Goal: Use online tool/utility: Use online tool/utility

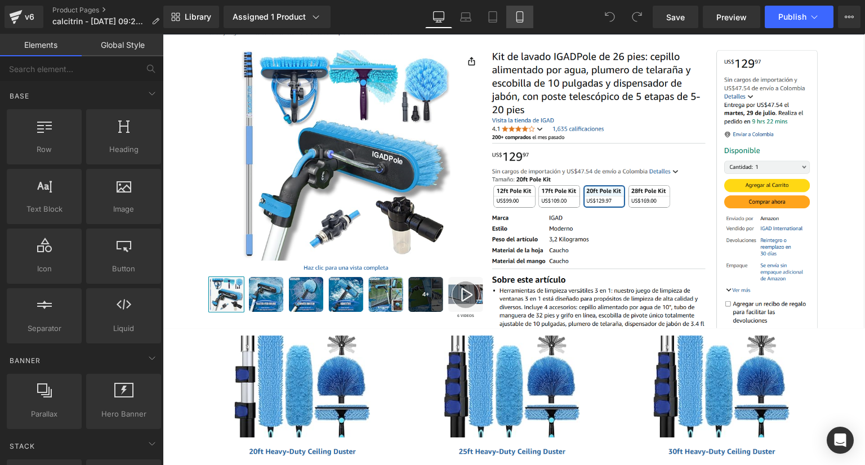
click at [523, 24] on link "Mobile" at bounding box center [519, 17] width 27 height 23
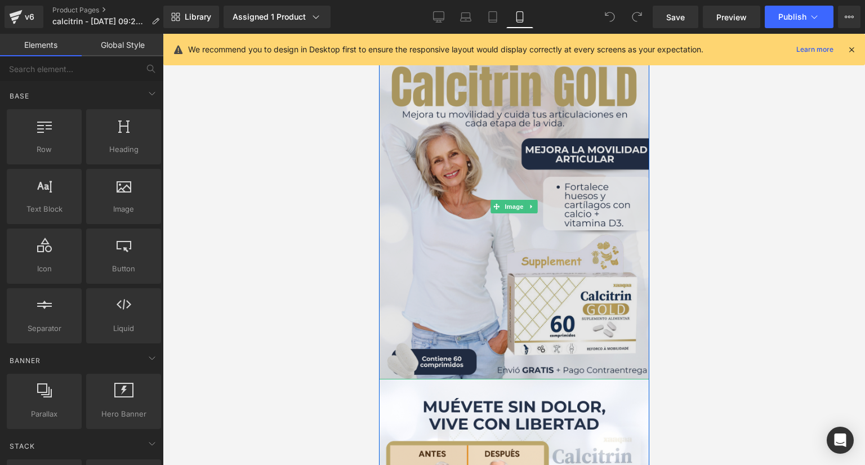
click at [486, 176] on img at bounding box center [514, 207] width 270 height 346
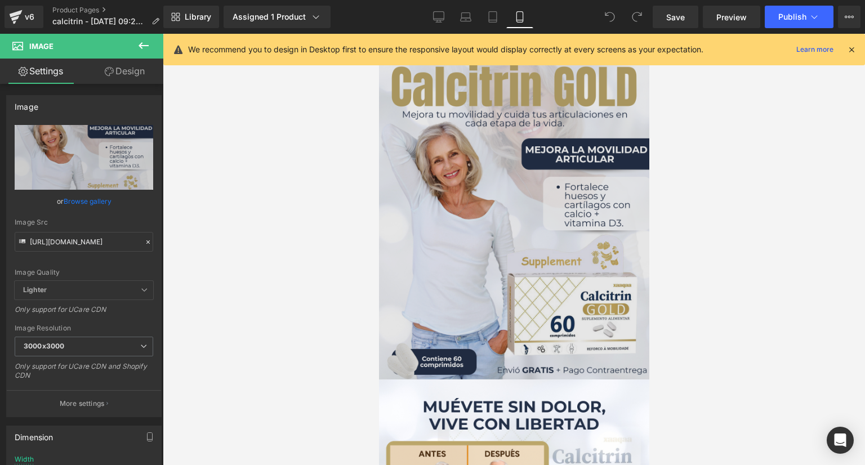
click at [379, 221] on img at bounding box center [514, 207] width 270 height 346
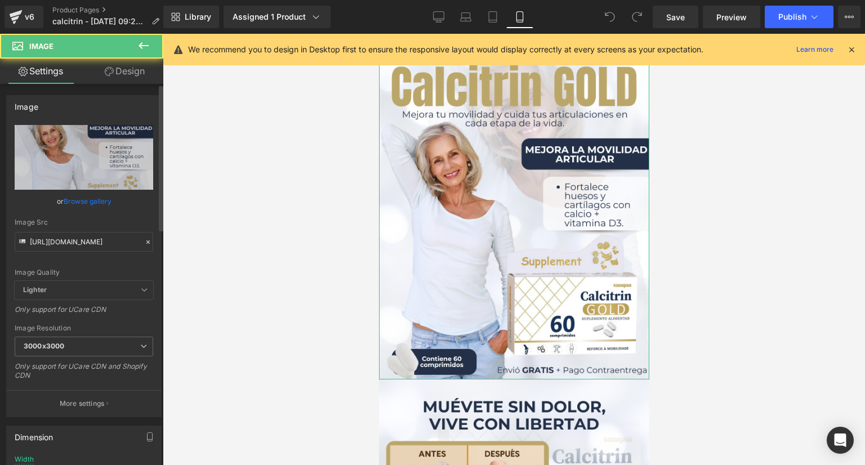
click at [56, 251] on div "Image Quality Lighter Lightest Lighter Lighter Lightest Only support for UCare …" at bounding box center [84, 203] width 139 height 156
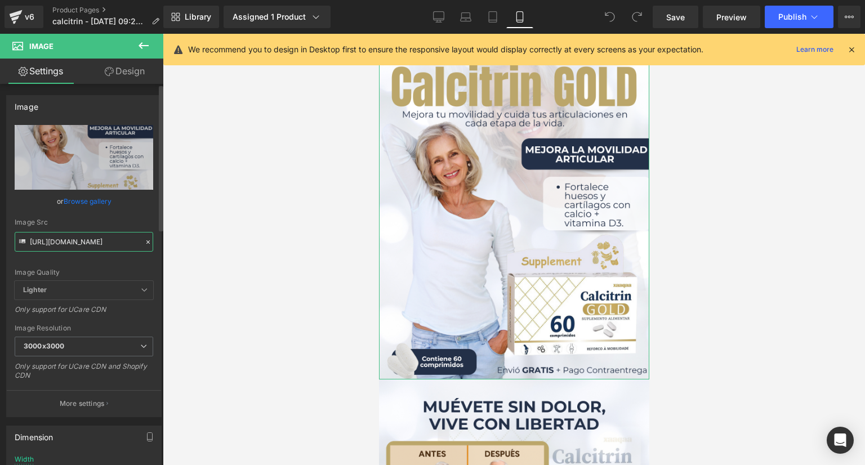
click at [57, 248] on input "[URL][DOMAIN_NAME]" at bounding box center [84, 242] width 139 height 20
click at [58, 247] on input "[URL][DOMAIN_NAME]" at bounding box center [84, 242] width 139 height 20
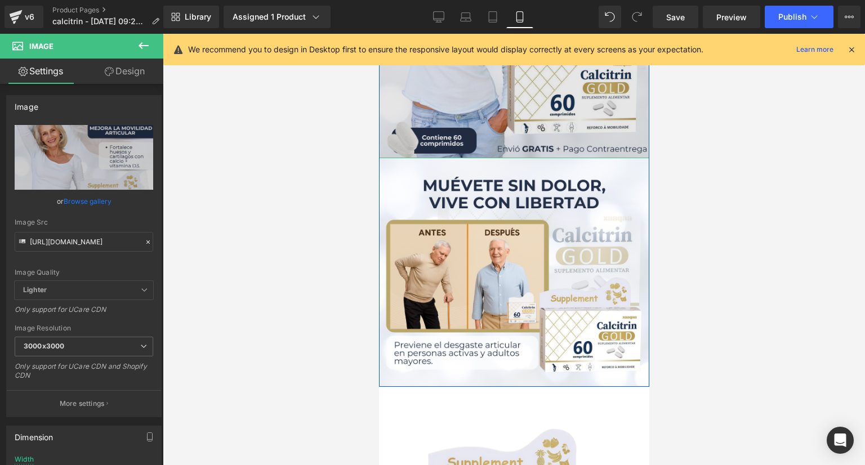
scroll to position [225, 0]
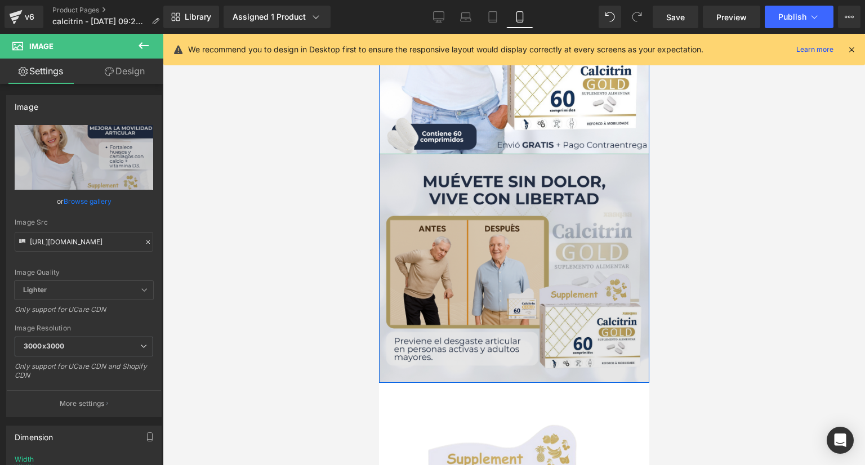
click at [519, 288] on img at bounding box center [514, 268] width 270 height 228
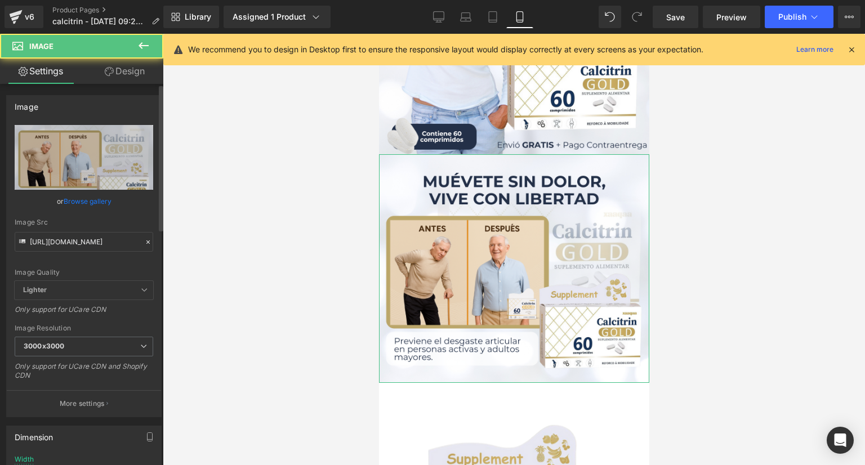
click at [90, 216] on div "Image Quality Lighter Lightest Lighter Lighter Lightest Only support for UCare …" at bounding box center [84, 203] width 139 height 156
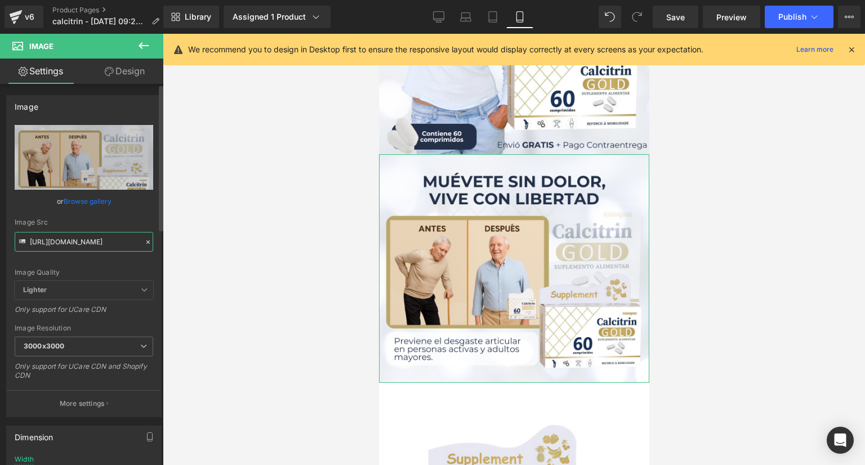
click at [95, 240] on input "[URL][DOMAIN_NAME]" at bounding box center [84, 242] width 139 height 20
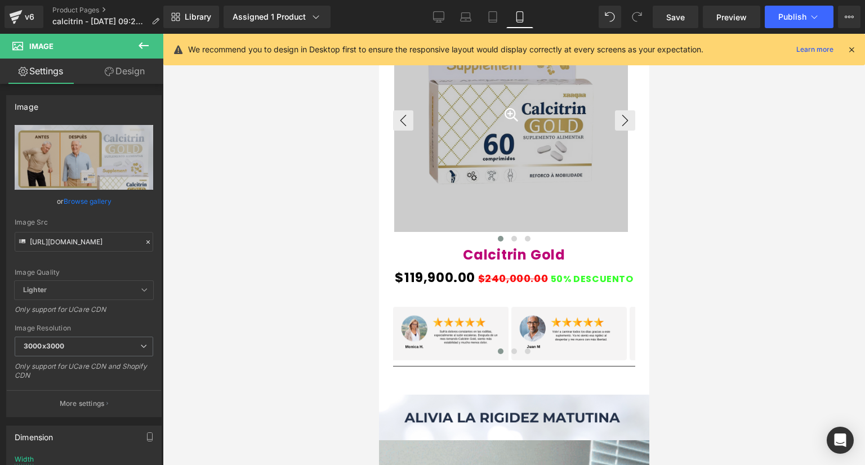
scroll to position [732, 0]
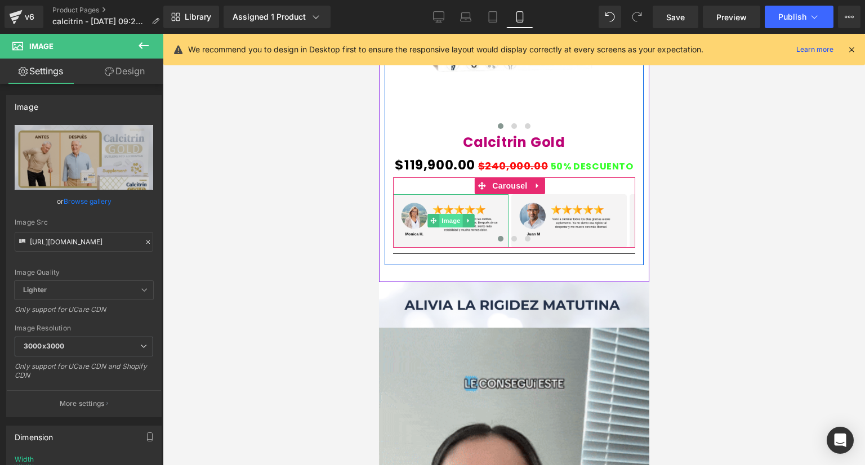
click at [444, 224] on span "Image" at bounding box center [451, 221] width 24 height 14
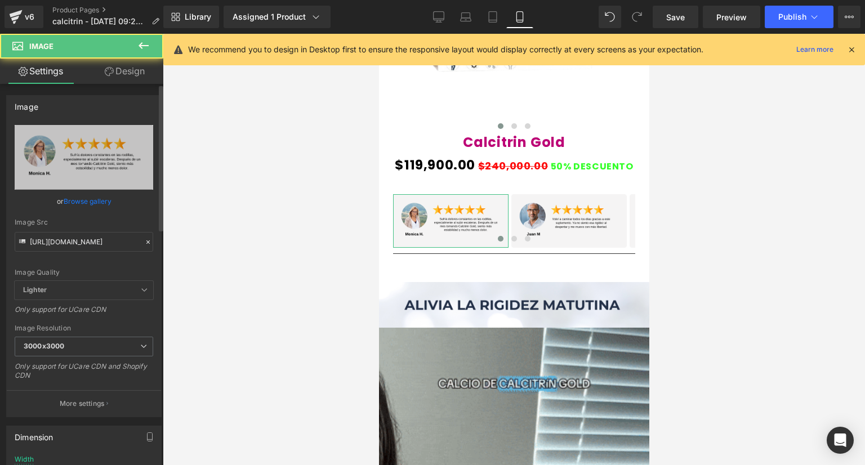
click at [77, 257] on div "Image Quality Lighter Lightest Lighter Lighter Lightest Only support for UCare …" at bounding box center [84, 203] width 139 height 156
click at [77, 251] on div "Image Quality Lighter Lightest Lighter Lighter Lightest Only support for UCare …" at bounding box center [84, 203] width 139 height 156
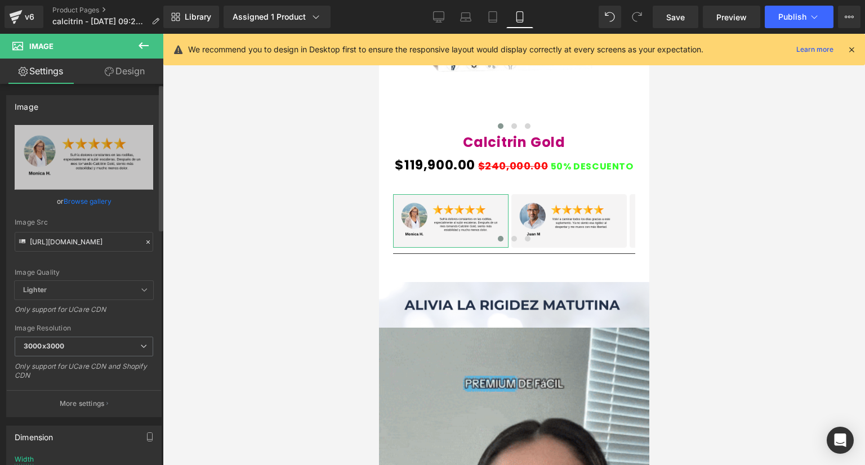
click at [77, 251] on div "Image Quality Lighter Lightest Lighter Lighter Lightest Only support for UCare …" at bounding box center [84, 203] width 139 height 156
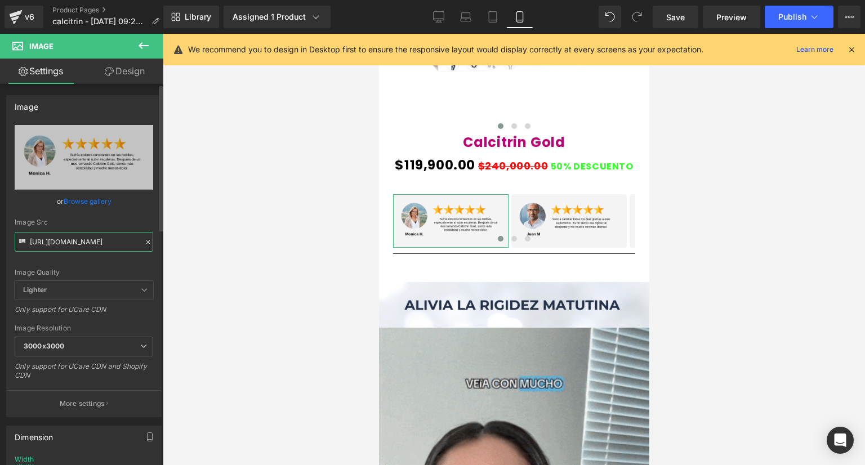
click at [77, 248] on input "[URL][DOMAIN_NAME]" at bounding box center [84, 242] width 139 height 20
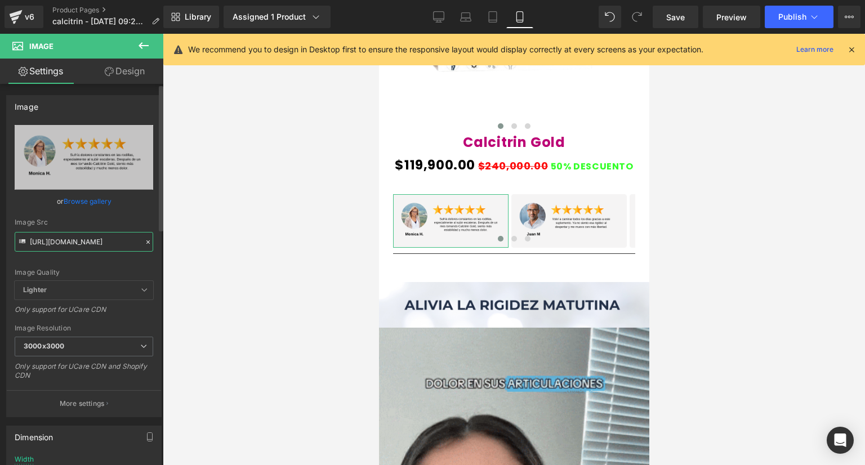
click at [77, 248] on input "[URL][DOMAIN_NAME]" at bounding box center [84, 242] width 139 height 20
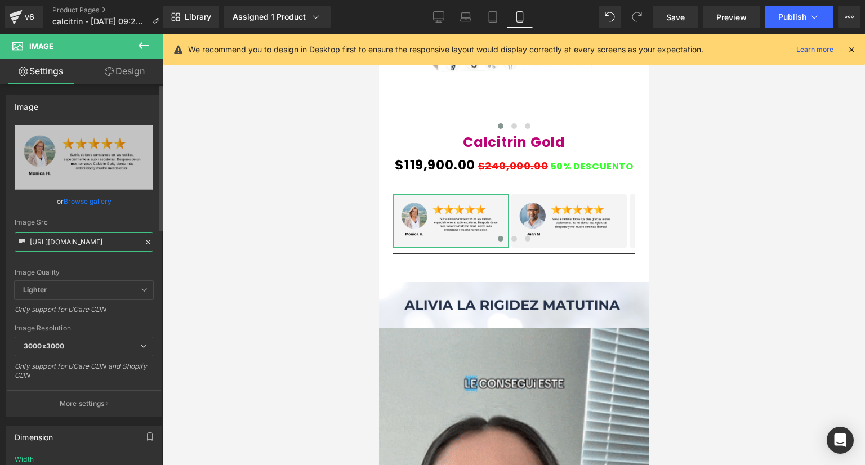
click at [77, 248] on input "[URL][DOMAIN_NAME]" at bounding box center [84, 242] width 139 height 20
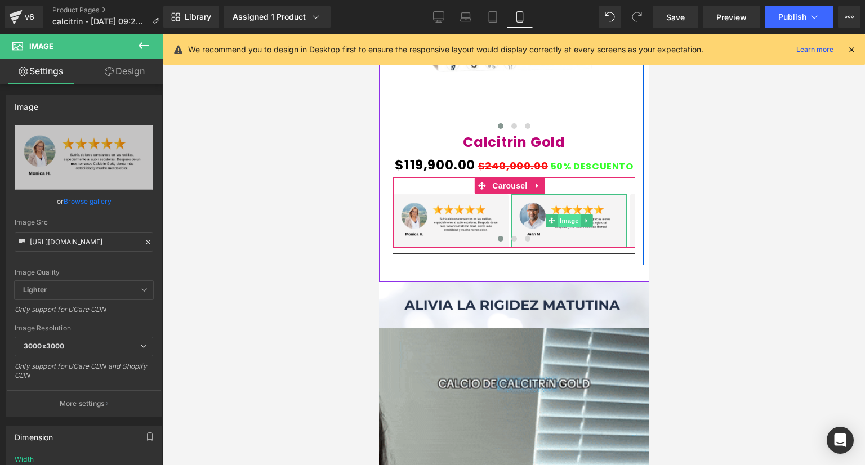
click at [561, 219] on span "Image" at bounding box center [569, 221] width 24 height 14
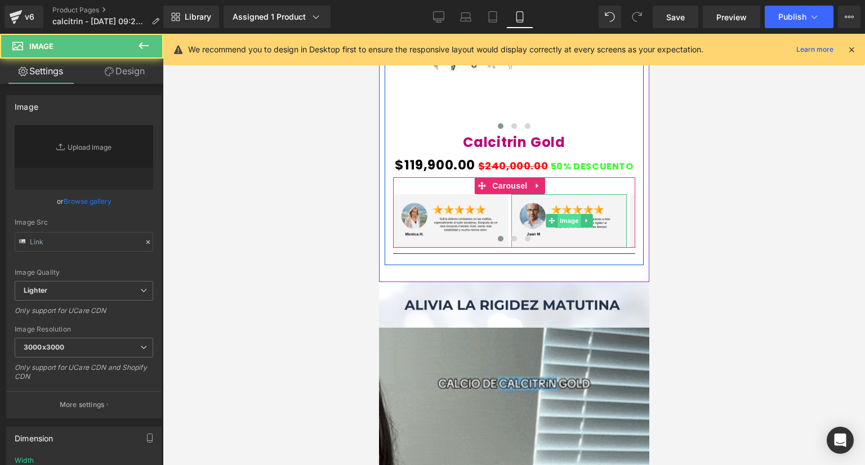
type input "[URL][DOMAIN_NAME]"
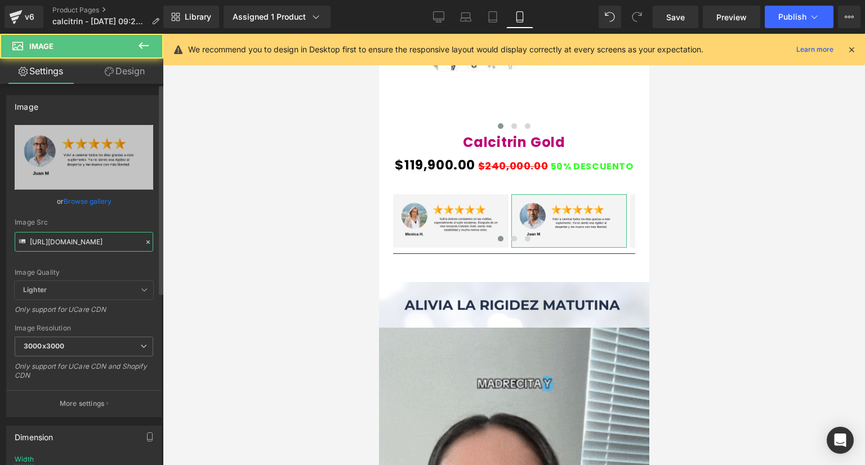
click at [92, 251] on input "[URL][DOMAIN_NAME]" at bounding box center [84, 242] width 139 height 20
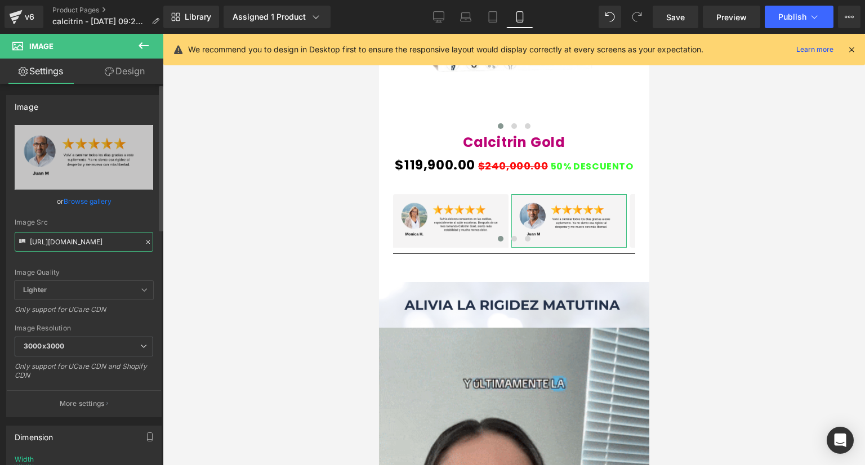
click at [92, 251] on input "[URL][DOMAIN_NAME]" at bounding box center [84, 242] width 139 height 20
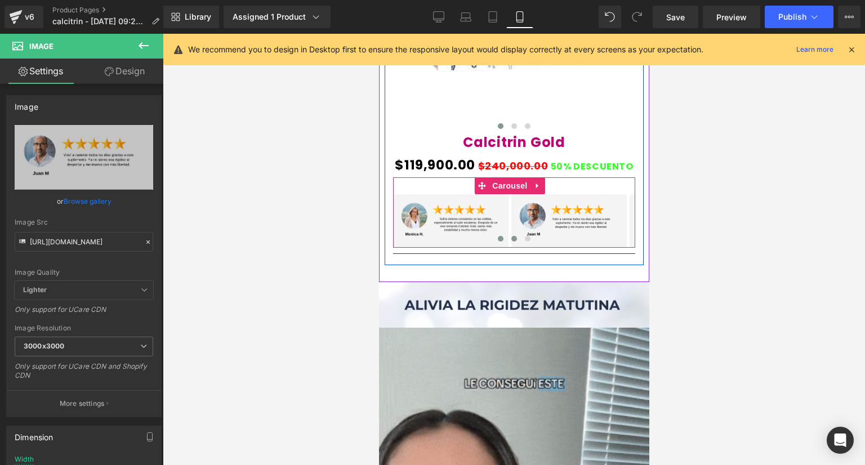
click at [511, 237] on span at bounding box center [514, 239] width 6 height 6
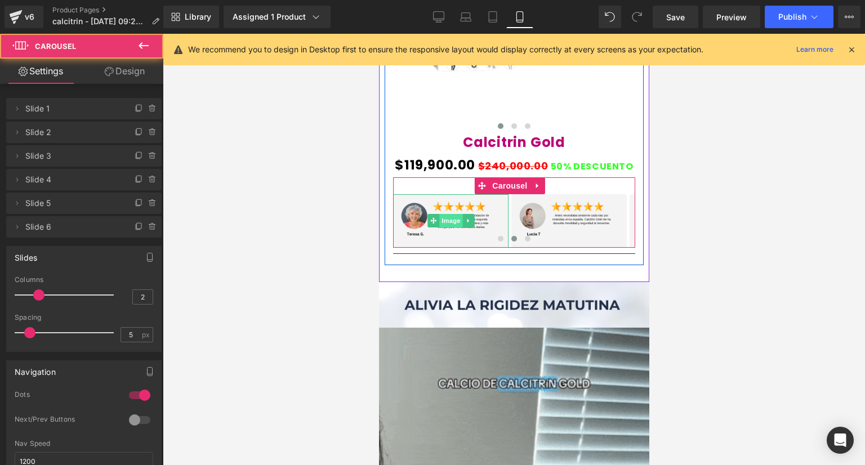
click at [450, 222] on span "Image" at bounding box center [451, 221] width 24 height 14
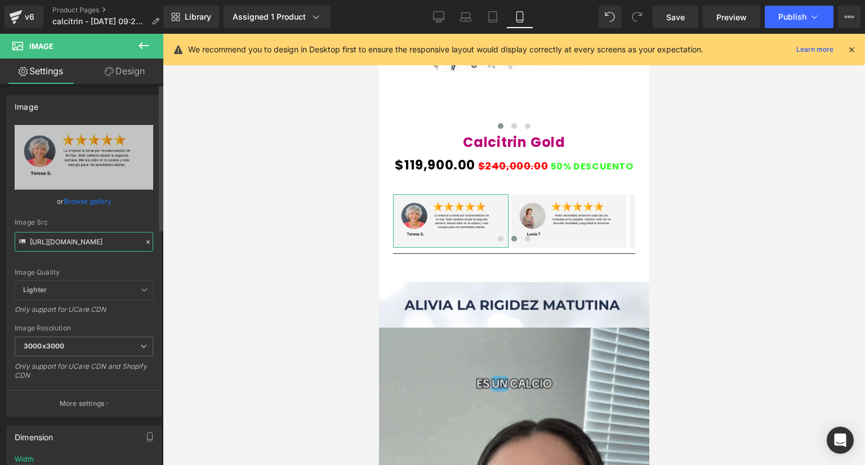
click at [94, 238] on input "[URL][DOMAIN_NAME]" at bounding box center [84, 242] width 139 height 20
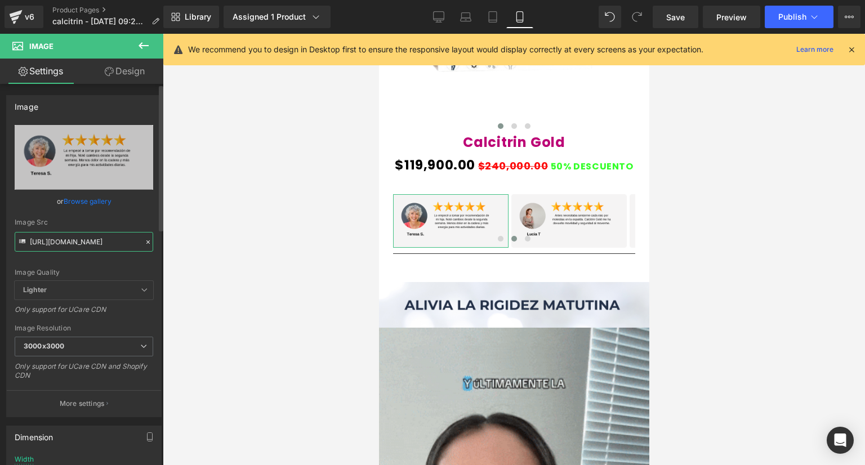
click at [94, 239] on input "[URL][DOMAIN_NAME]" at bounding box center [84, 242] width 139 height 20
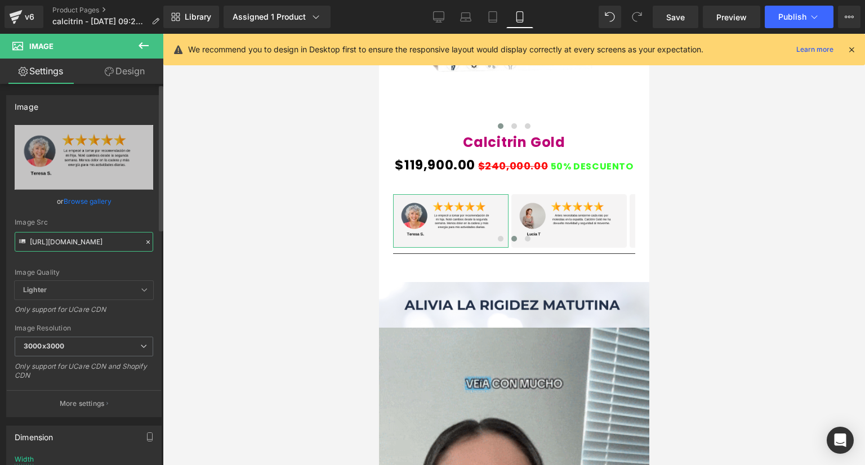
click at [94, 239] on input "[URL][DOMAIN_NAME]" at bounding box center [84, 242] width 139 height 20
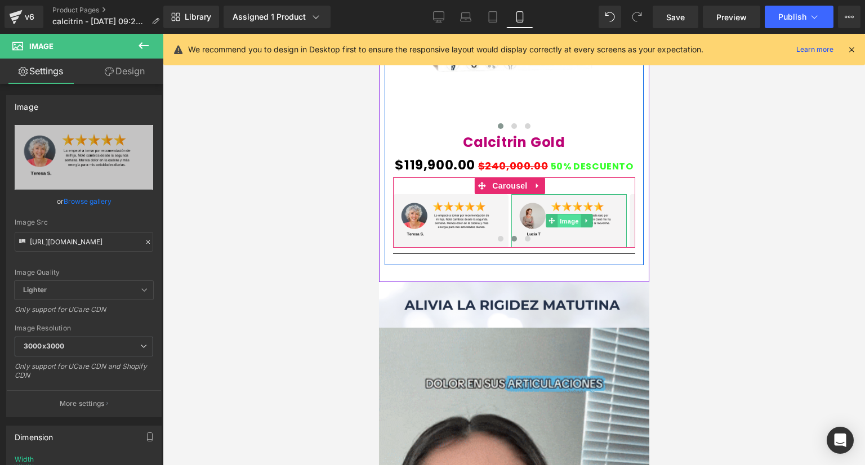
click at [564, 223] on span "Image" at bounding box center [569, 222] width 24 height 14
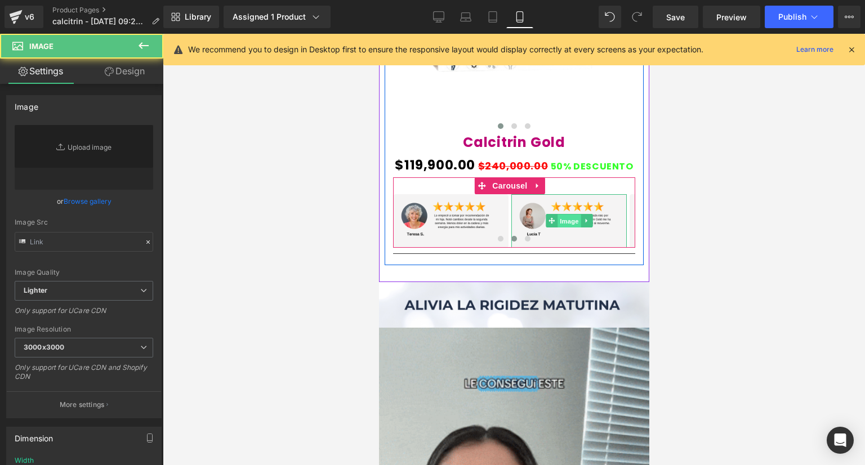
type input "[URL][DOMAIN_NAME]"
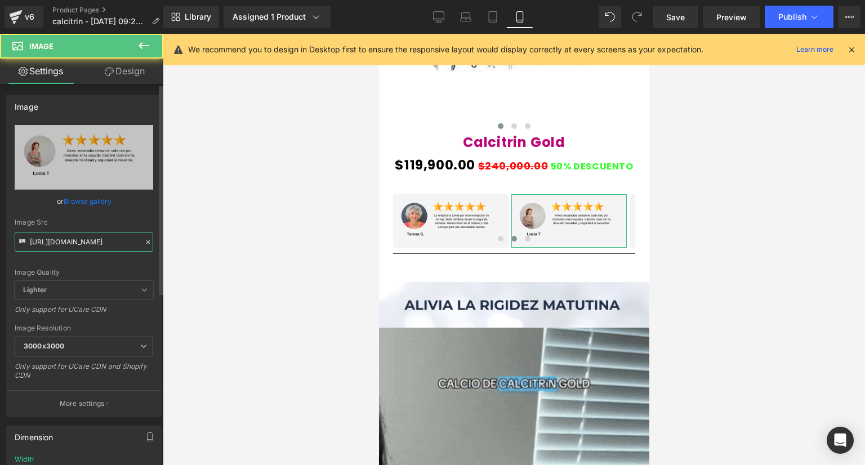
click at [110, 249] on input "[URL][DOMAIN_NAME]" at bounding box center [84, 242] width 139 height 20
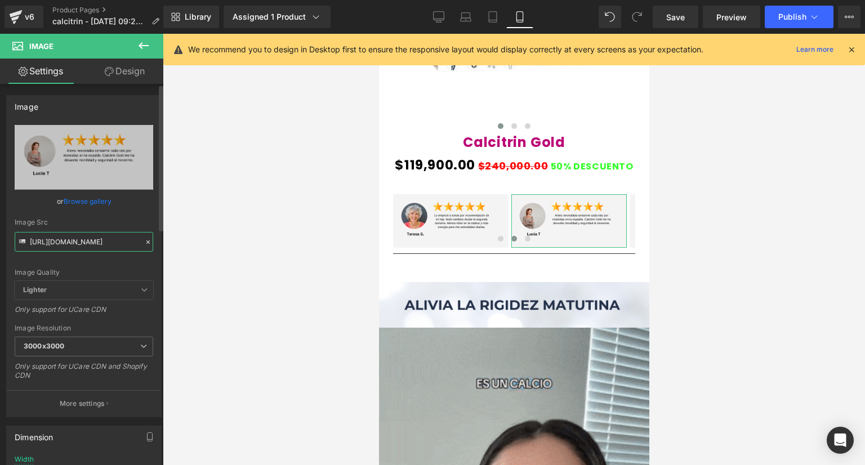
click at [110, 249] on input "[URL][DOMAIN_NAME]" at bounding box center [84, 242] width 139 height 20
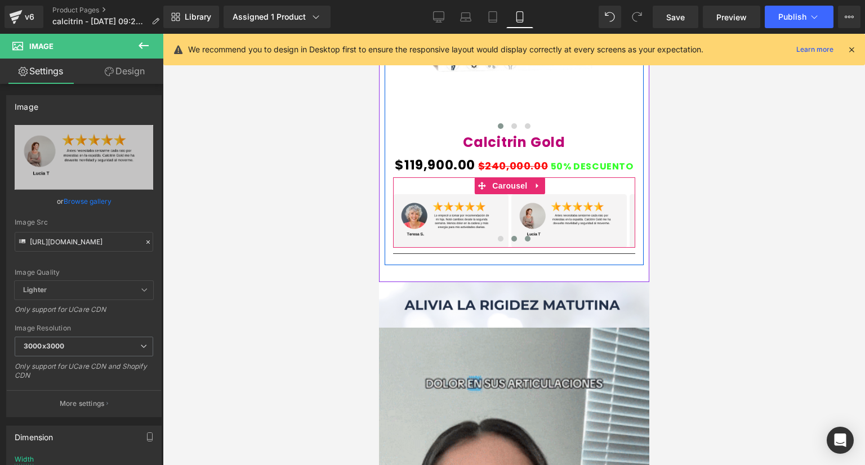
click at [522, 242] on button at bounding box center [527, 238] width 14 height 11
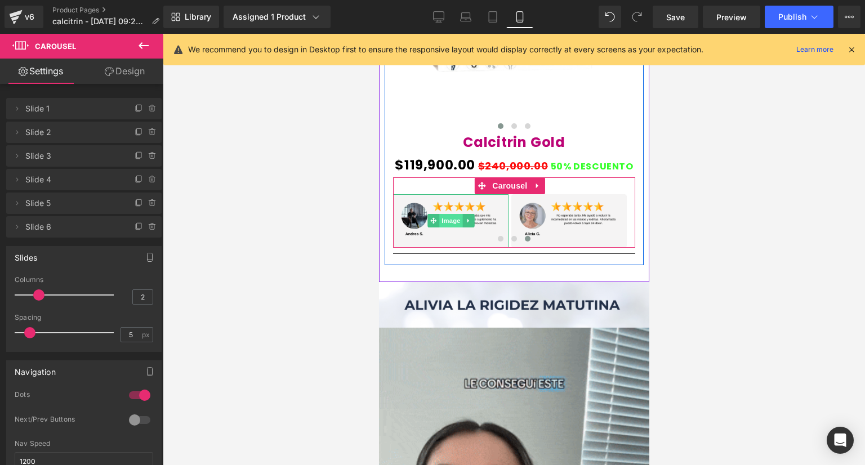
click at [447, 219] on span "Image" at bounding box center [451, 221] width 24 height 14
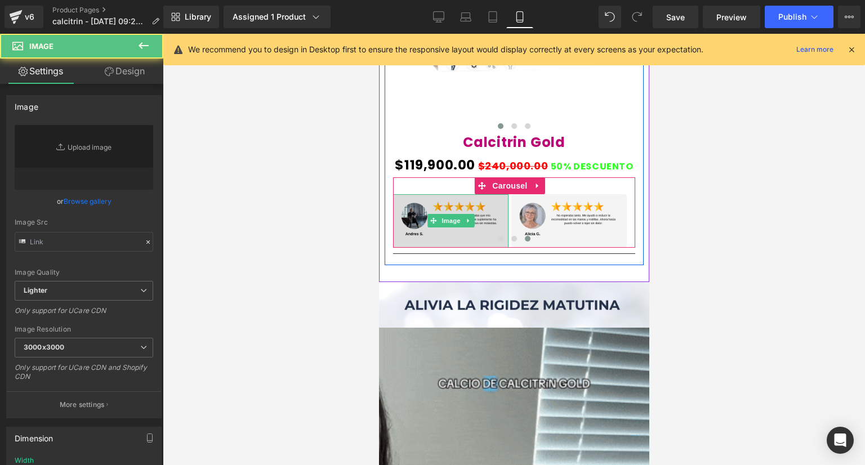
type input "[URL][DOMAIN_NAME]"
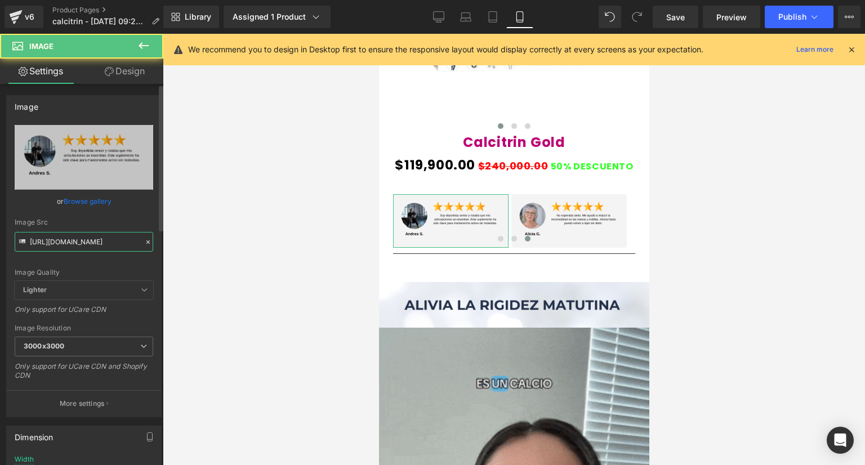
click at [99, 242] on input "[URL][DOMAIN_NAME]" at bounding box center [84, 242] width 139 height 20
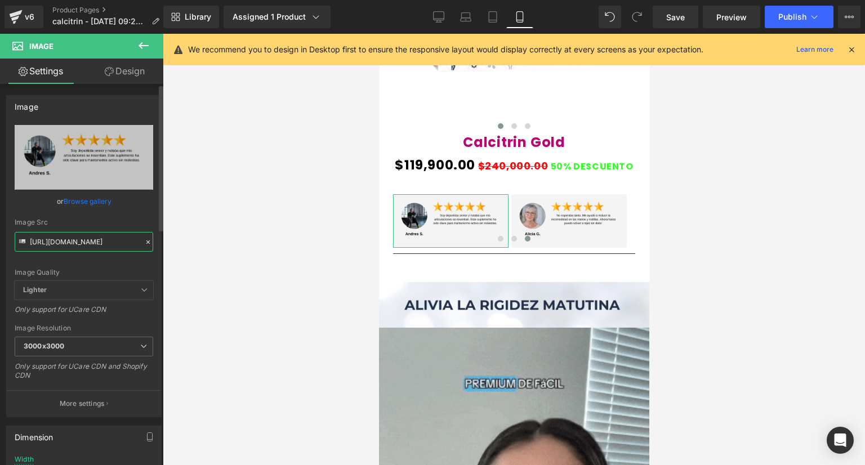
click at [99, 242] on input "[URL][DOMAIN_NAME]" at bounding box center [84, 242] width 139 height 20
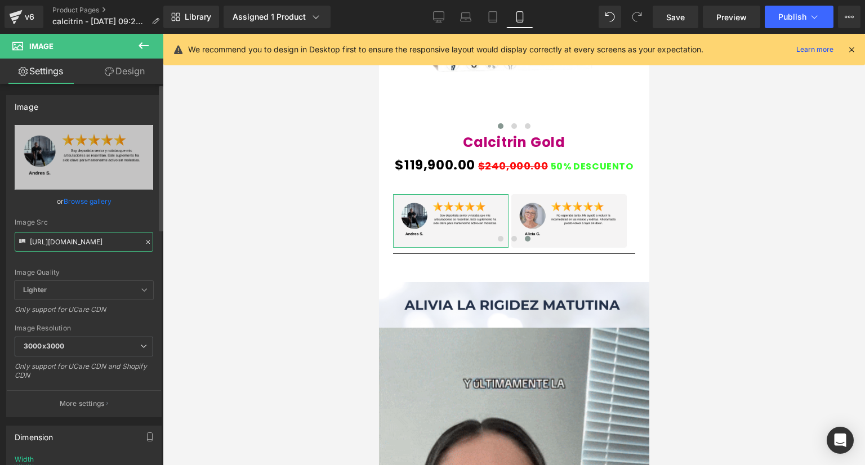
click at [99, 242] on input "[URL][DOMAIN_NAME]" at bounding box center [84, 242] width 139 height 20
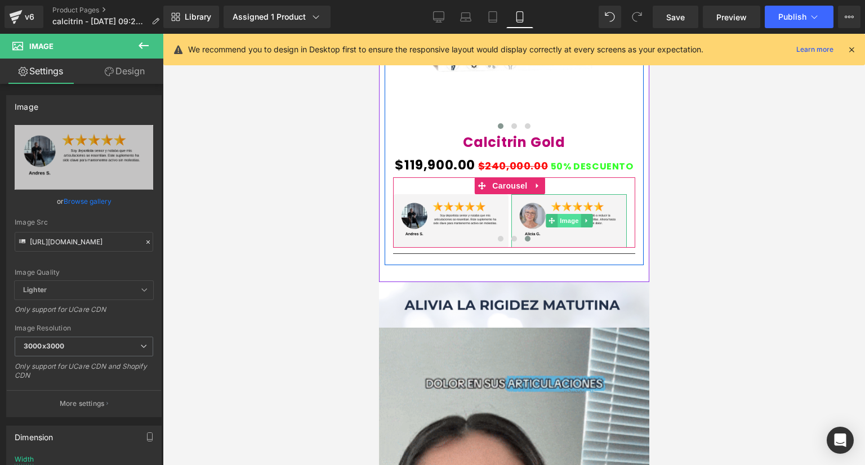
click at [571, 214] on span "Image" at bounding box center [569, 221] width 24 height 14
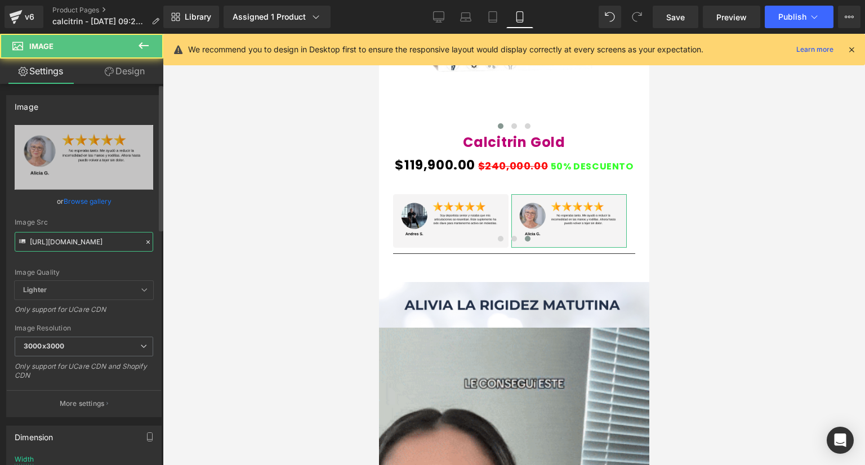
click at [72, 245] on input "[URL][DOMAIN_NAME]" at bounding box center [84, 242] width 139 height 20
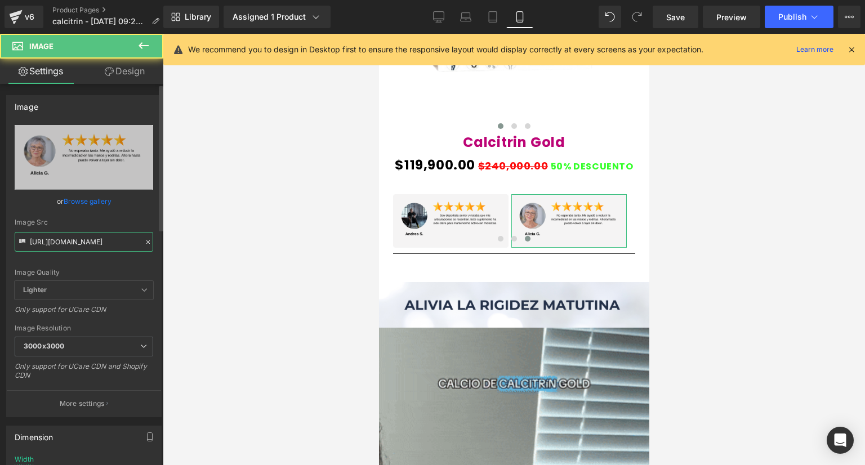
click at [72, 245] on input "[URL][DOMAIN_NAME]" at bounding box center [84, 242] width 139 height 20
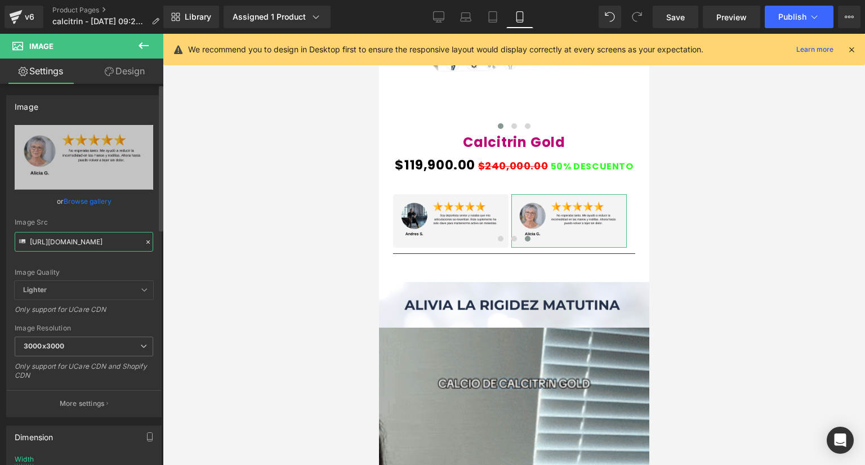
click at [72, 245] on input "[URL][DOMAIN_NAME]" at bounding box center [84, 242] width 139 height 20
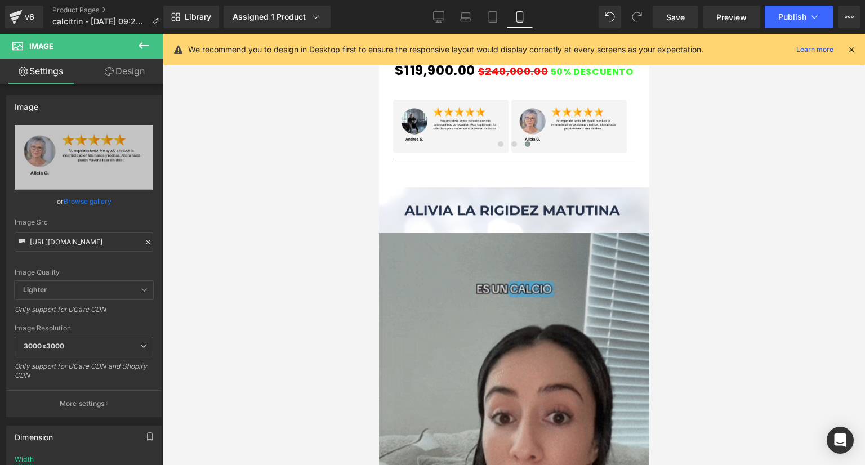
scroll to position [789, 0]
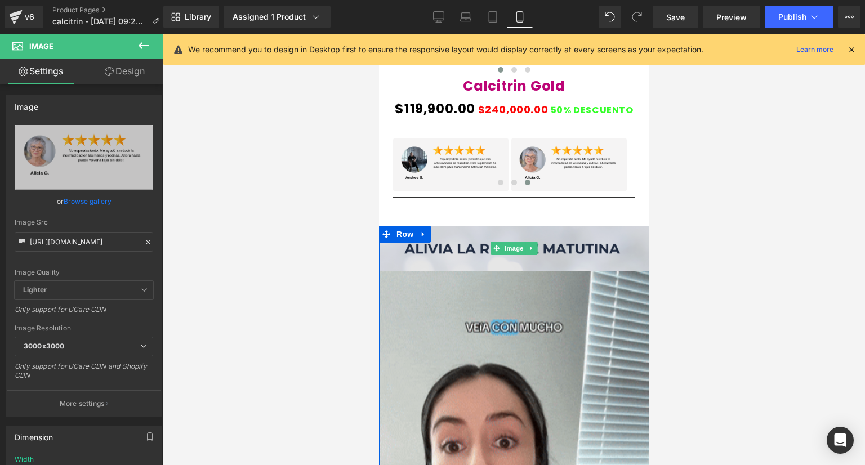
click at [461, 242] on img at bounding box center [514, 249] width 270 height 46
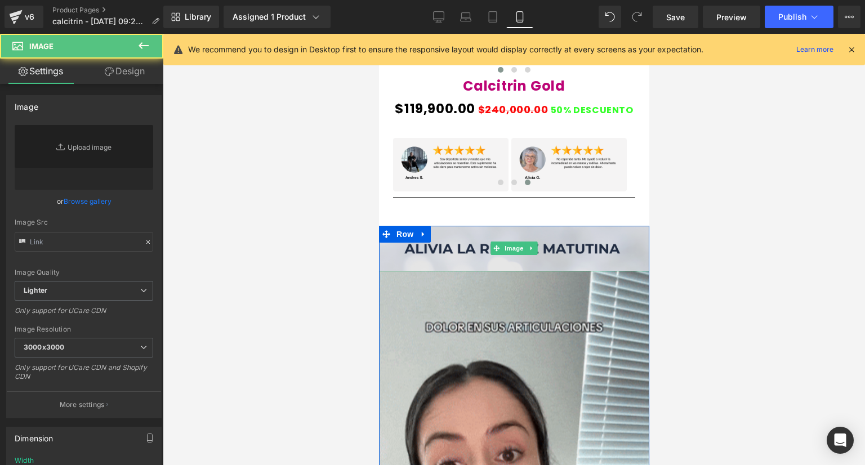
type input "[URL][DOMAIN_NAME]"
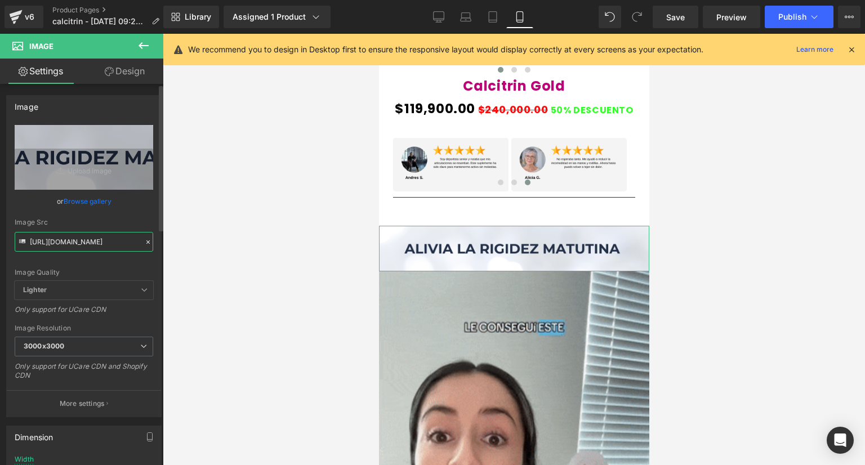
click at [122, 239] on input "[URL][DOMAIN_NAME]" at bounding box center [84, 242] width 139 height 20
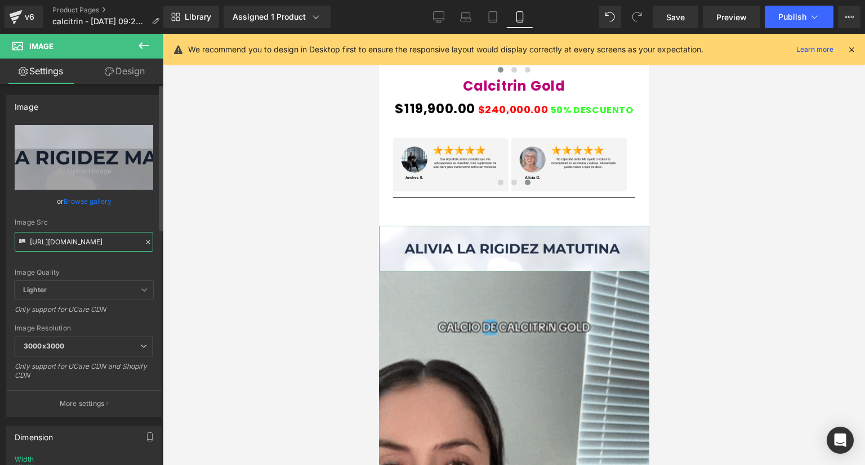
click at [122, 239] on input "[URL][DOMAIN_NAME]" at bounding box center [84, 242] width 139 height 20
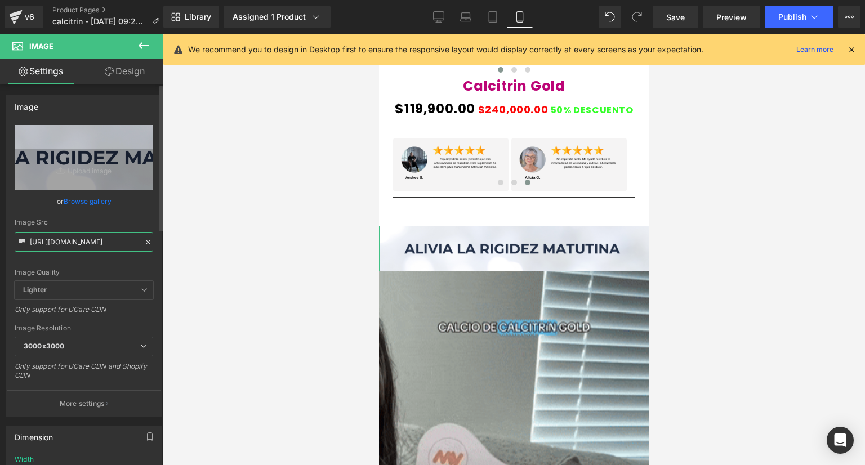
click at [122, 239] on input "[URL][DOMAIN_NAME]" at bounding box center [84, 242] width 139 height 20
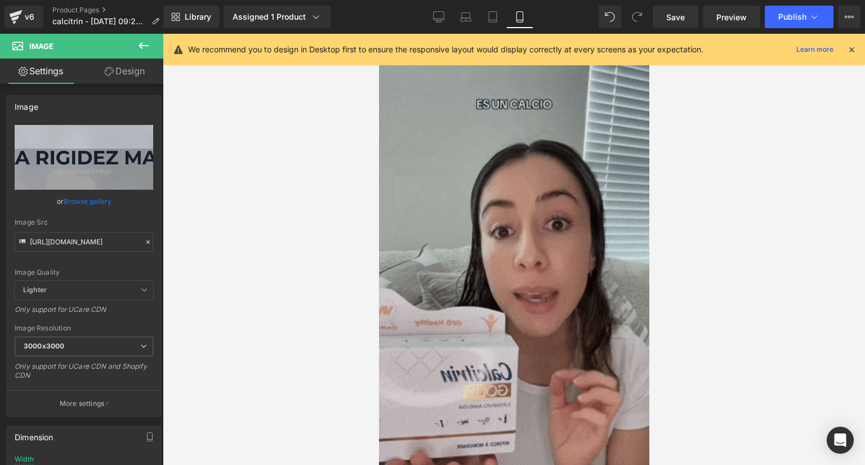
scroll to position [1070, 0]
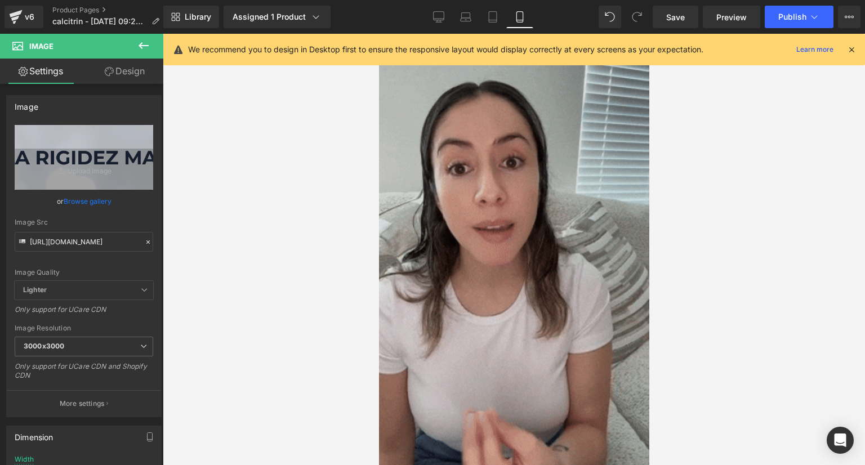
click at [470, 191] on img at bounding box center [514, 230] width 270 height 480
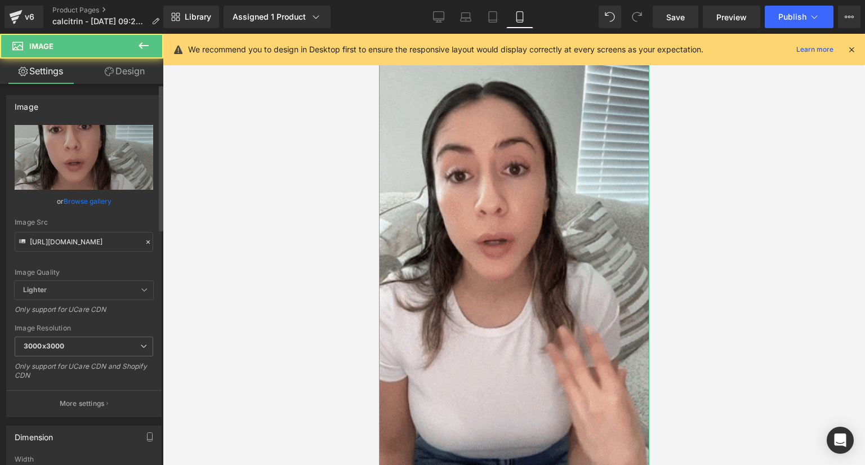
click at [75, 254] on div "Image Quality Lighter Lightest Lighter Lighter Lightest Only support for UCare …" at bounding box center [84, 203] width 139 height 156
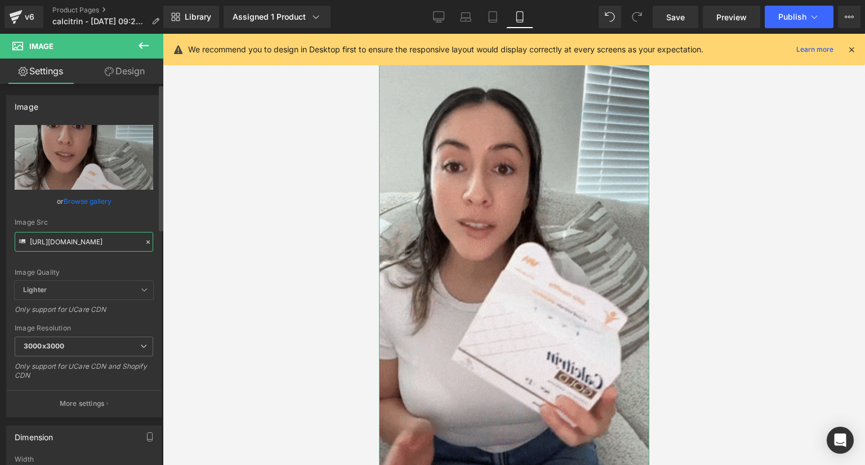
click at [75, 251] on input "[URL][DOMAIN_NAME]" at bounding box center [84, 242] width 139 height 20
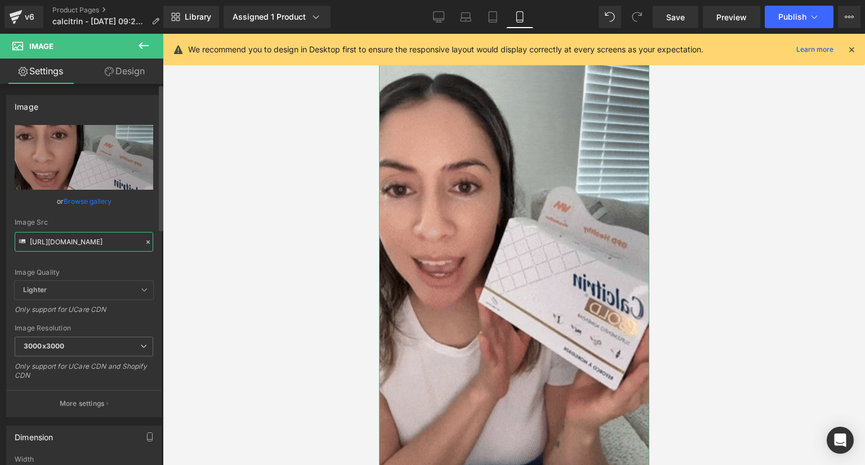
click at [75, 251] on input "[URL][DOMAIN_NAME]" at bounding box center [84, 242] width 139 height 20
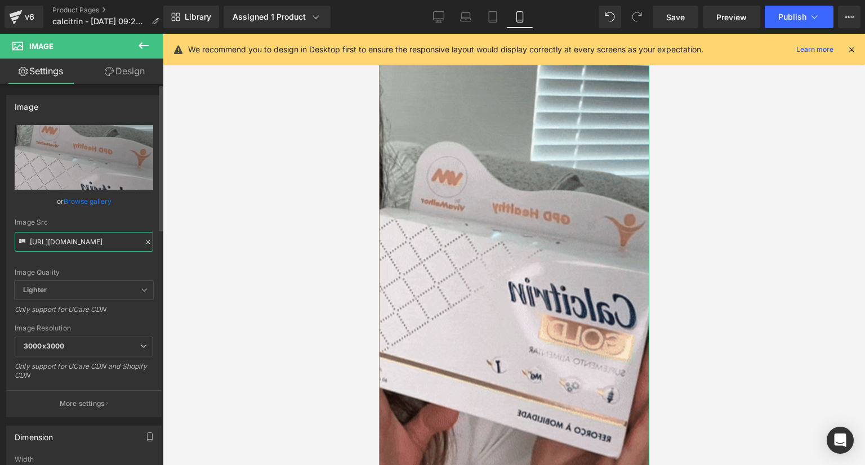
click at [75, 251] on input "[URL][DOMAIN_NAME]" at bounding box center [84, 242] width 139 height 20
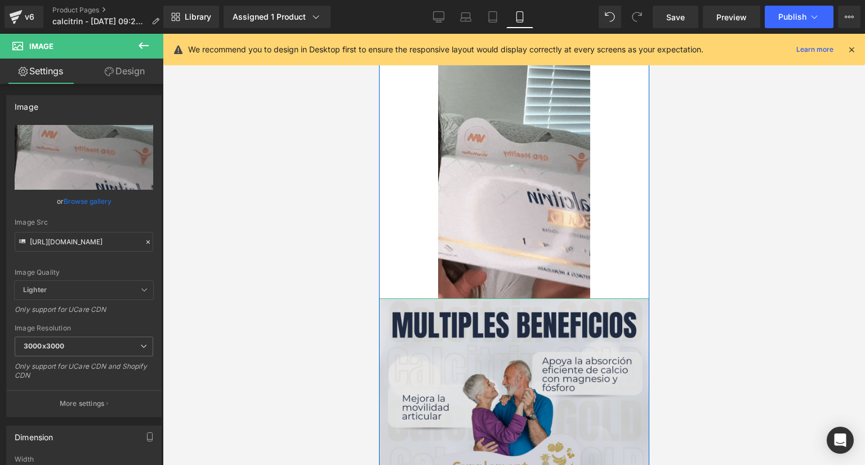
scroll to position [1127, 0]
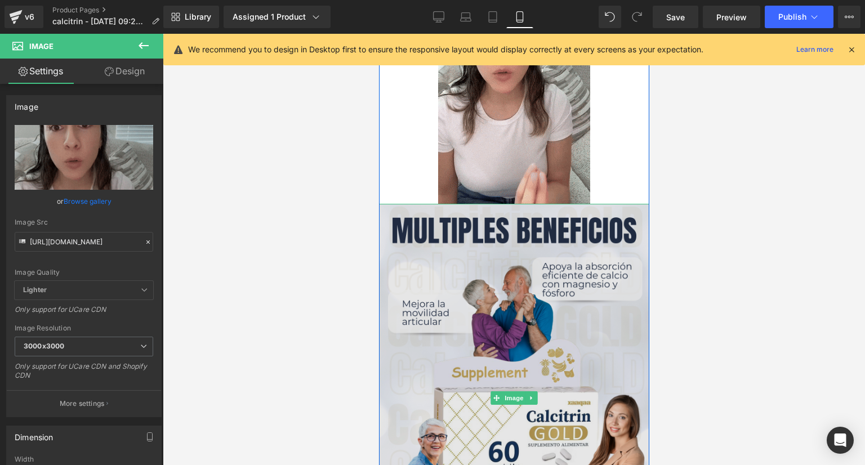
click at [537, 278] on img at bounding box center [514, 398] width 270 height 388
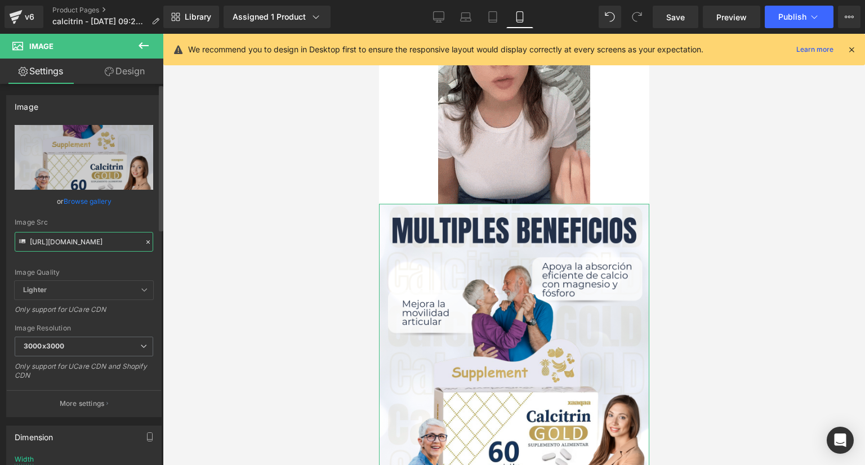
click at [103, 244] on input "[URL][DOMAIN_NAME]" at bounding box center [84, 242] width 139 height 20
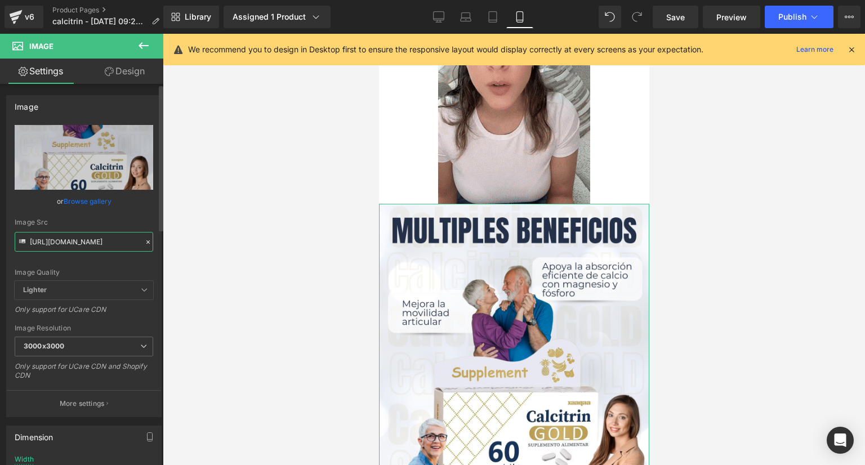
click at [103, 244] on input "[URL][DOMAIN_NAME]" at bounding box center [84, 242] width 139 height 20
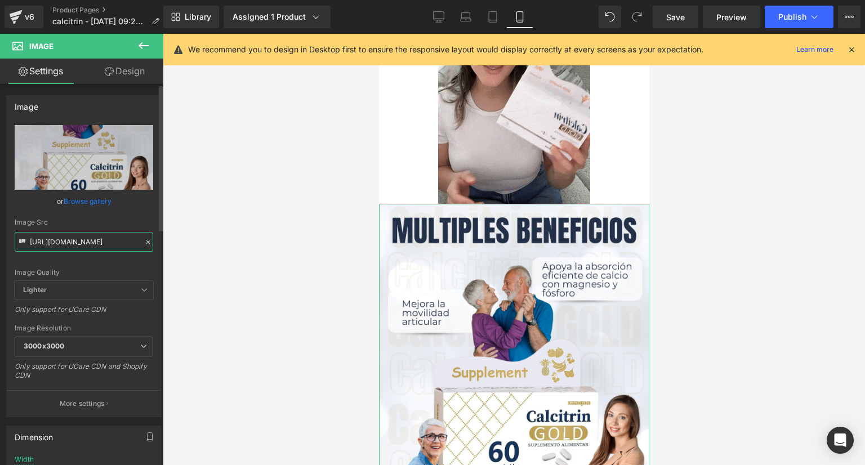
click at [103, 244] on input "[URL][DOMAIN_NAME]" at bounding box center [84, 242] width 139 height 20
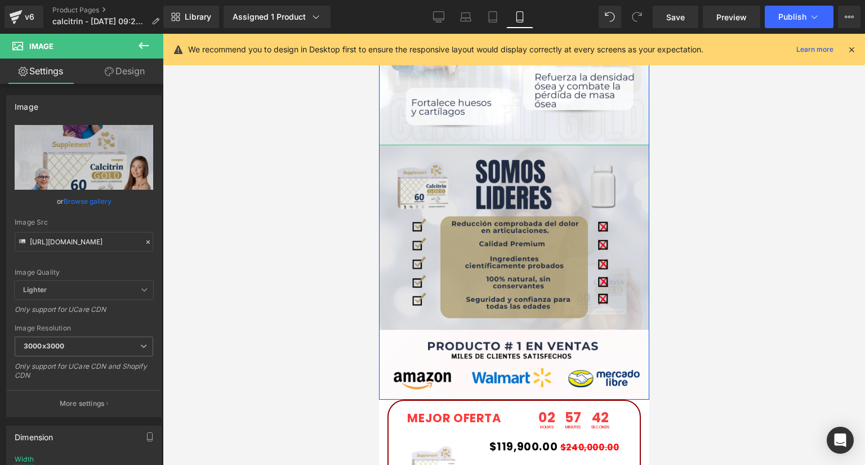
scroll to position [1634, 0]
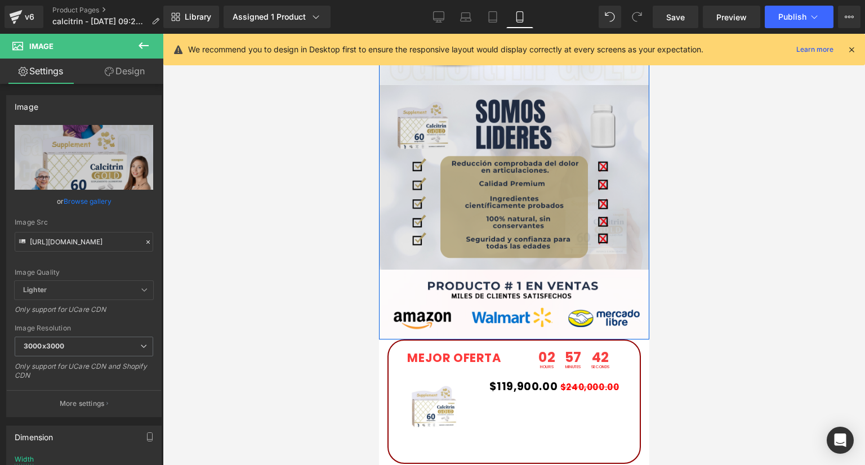
click at [502, 189] on img at bounding box center [514, 177] width 270 height 184
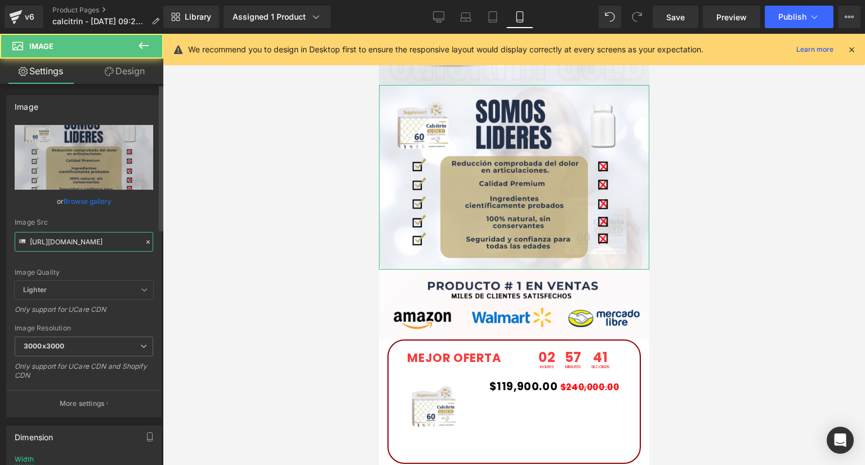
click at [101, 233] on input "[URL][DOMAIN_NAME]" at bounding box center [84, 242] width 139 height 20
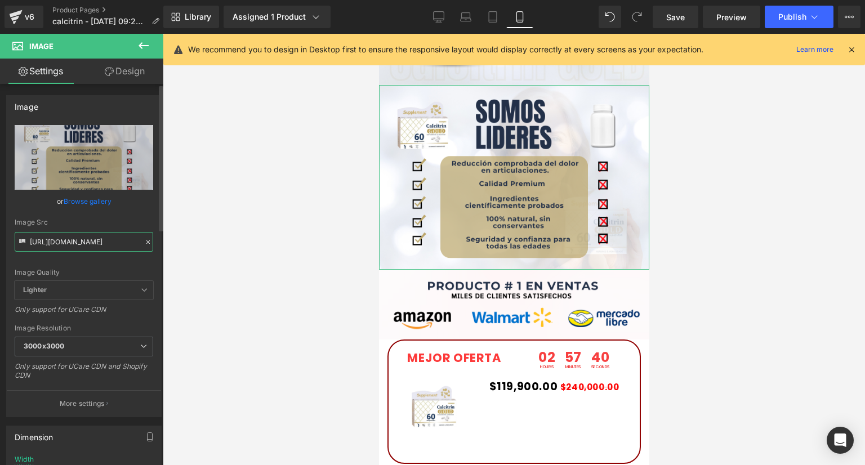
click at [101, 233] on input "[URL][DOMAIN_NAME]" at bounding box center [84, 242] width 139 height 20
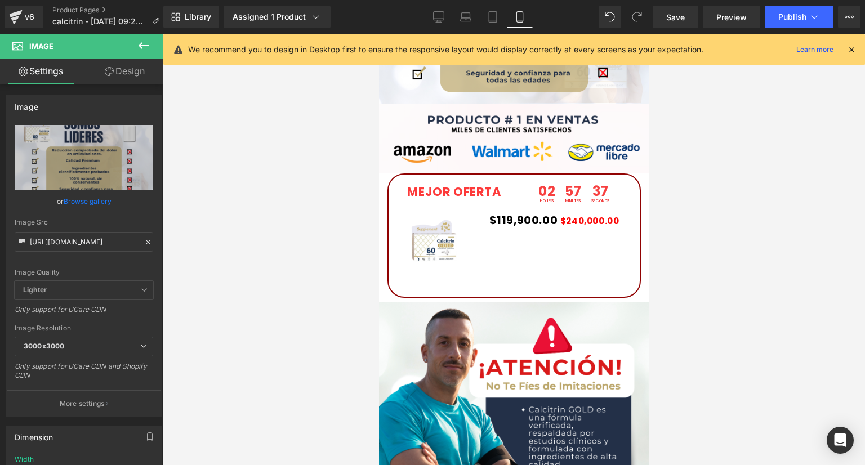
scroll to position [1803, 0]
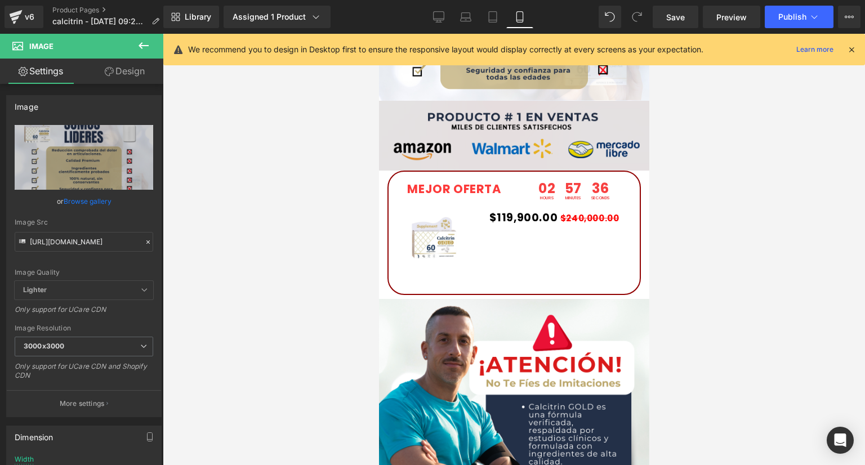
click at [472, 129] on img at bounding box center [514, 136] width 270 height 70
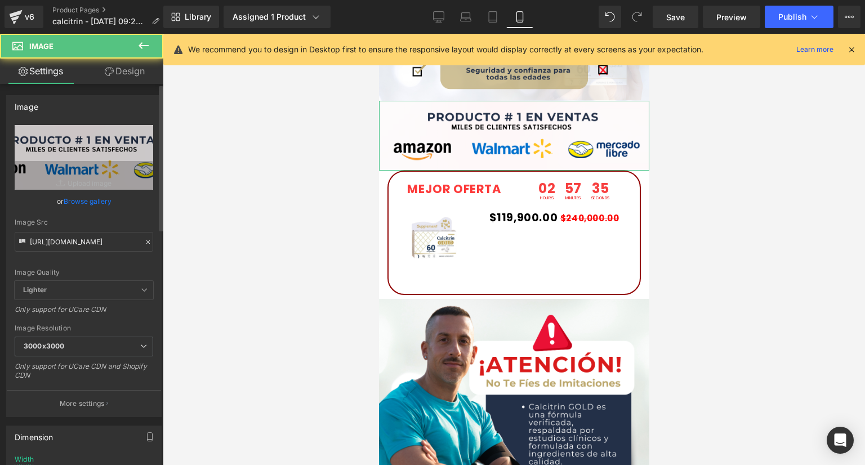
click at [103, 253] on div "Image Quality Lighter Lightest Lighter Lighter Lightest Only support for UCare …" at bounding box center [84, 203] width 139 height 156
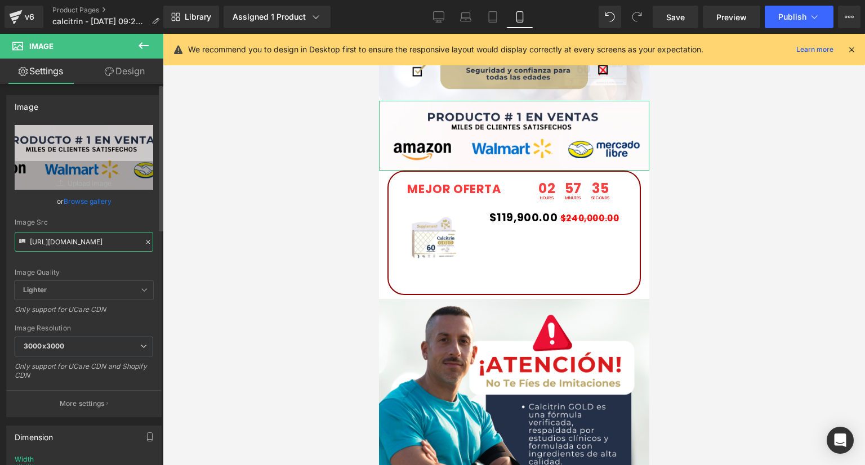
click at [100, 243] on input "[URL][DOMAIN_NAME]" at bounding box center [84, 242] width 139 height 20
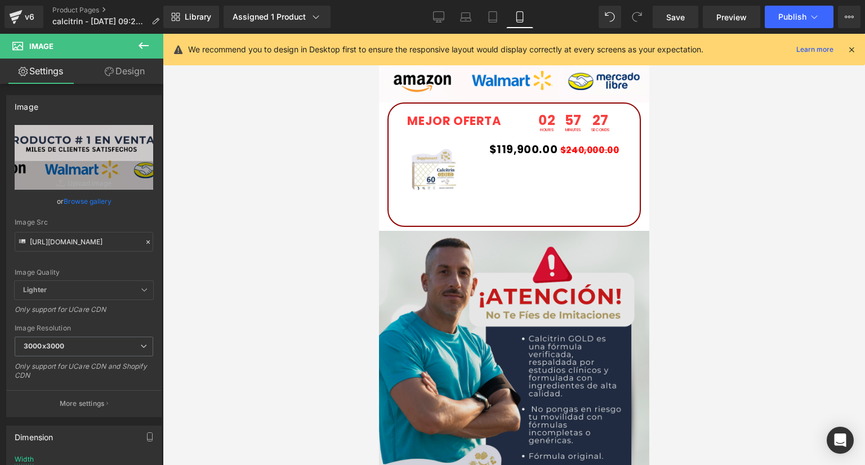
scroll to position [2028, 0]
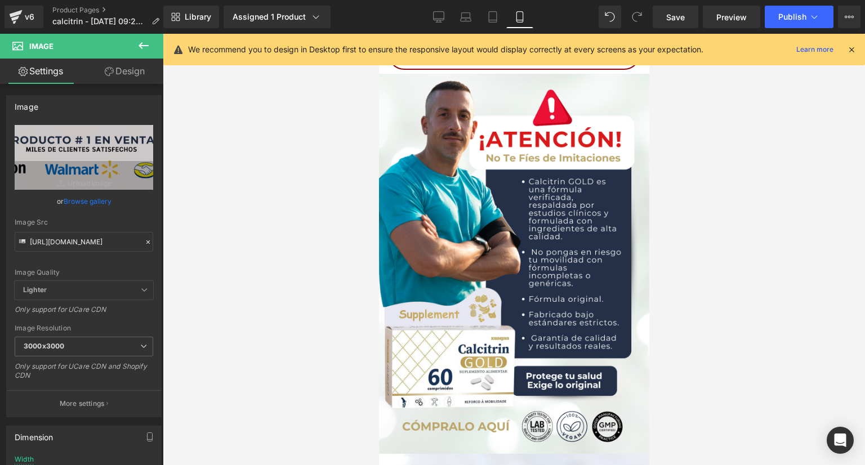
click at [508, 264] on div "Image" at bounding box center [514, 264] width 270 height 381
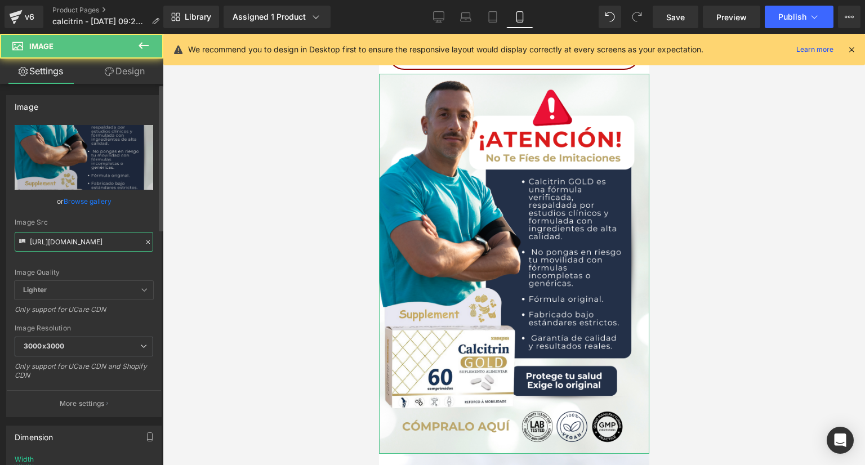
click at [75, 246] on input "[URL][DOMAIN_NAME]" at bounding box center [84, 242] width 139 height 20
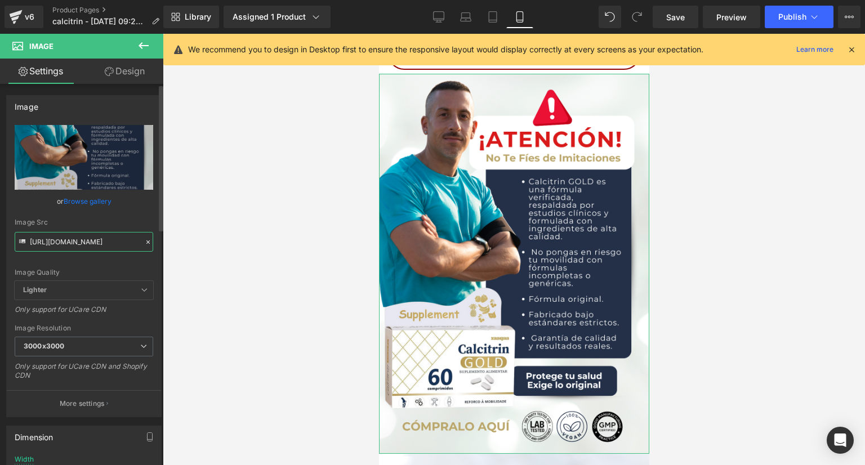
click at [75, 246] on input "[URL][DOMAIN_NAME]" at bounding box center [84, 242] width 139 height 20
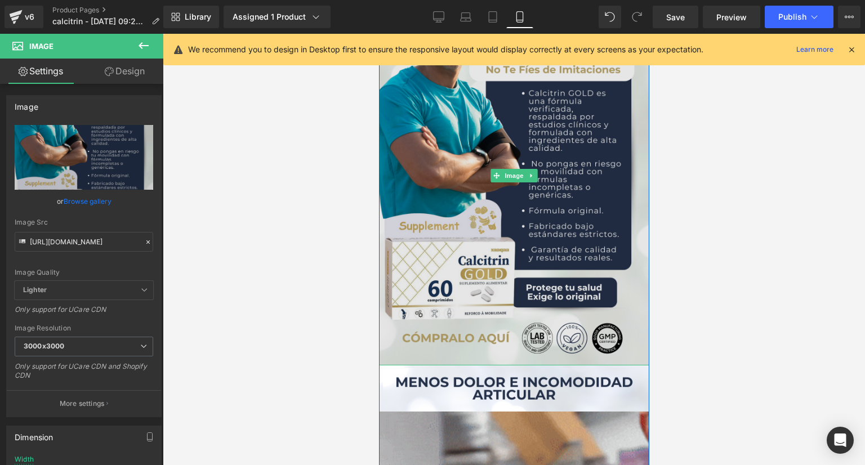
scroll to position [2253, 0]
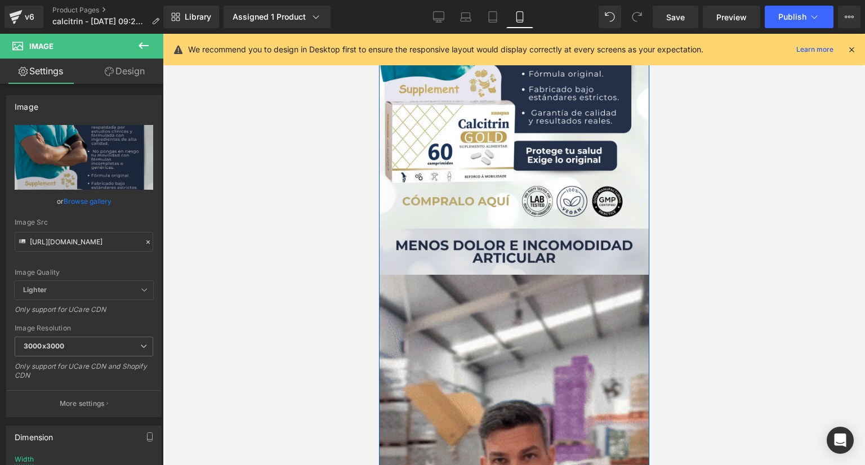
click at [512, 235] on img at bounding box center [514, 252] width 270 height 46
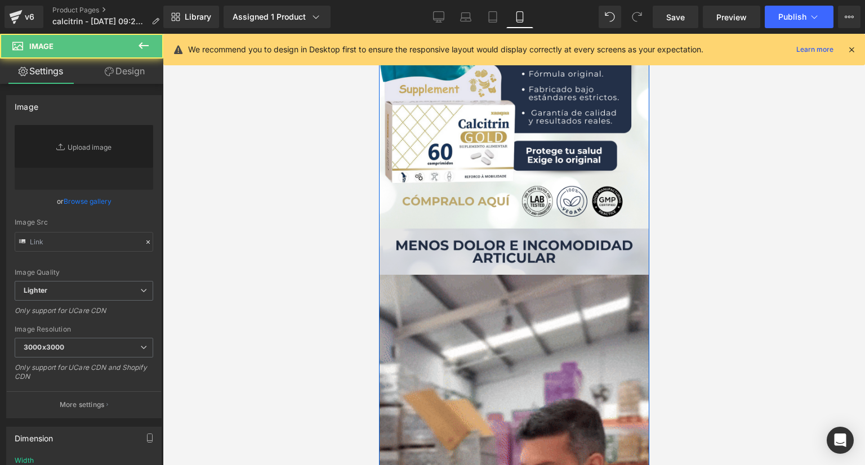
type input "[URL][DOMAIN_NAME]"
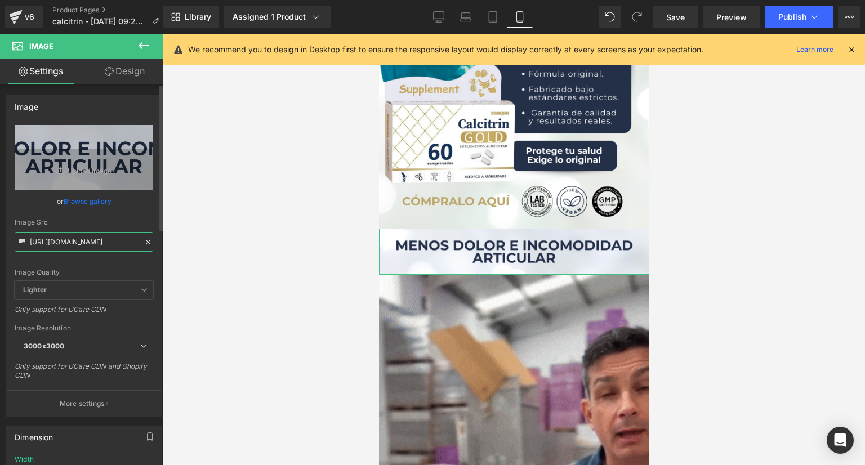
click at [79, 247] on input "[URL][DOMAIN_NAME]" at bounding box center [84, 242] width 139 height 20
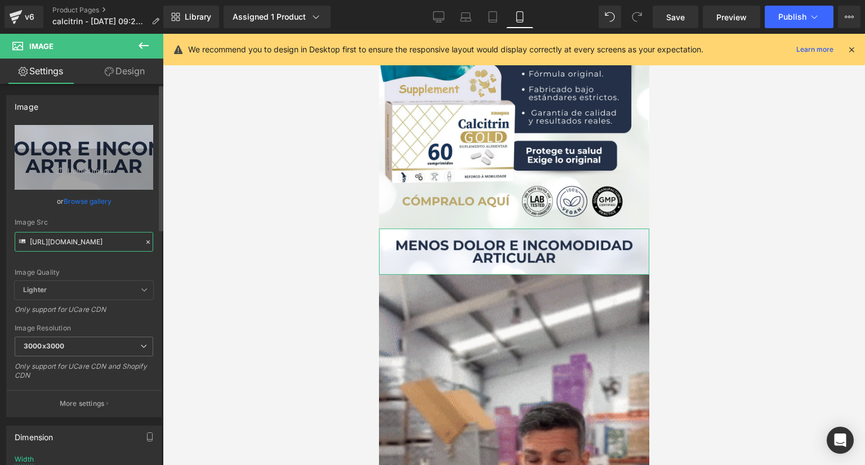
click at [79, 247] on input "[URL][DOMAIN_NAME]" at bounding box center [84, 242] width 139 height 20
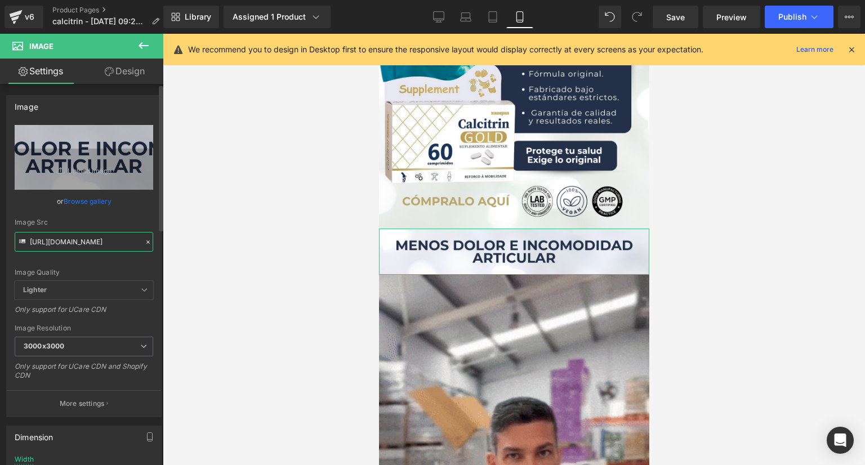
click at [79, 247] on input "[URL][DOMAIN_NAME]" at bounding box center [84, 242] width 139 height 20
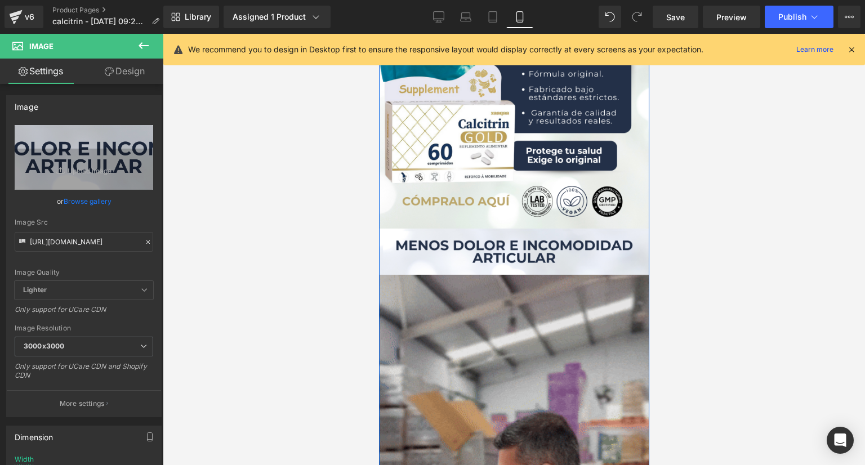
scroll to position [2422, 0]
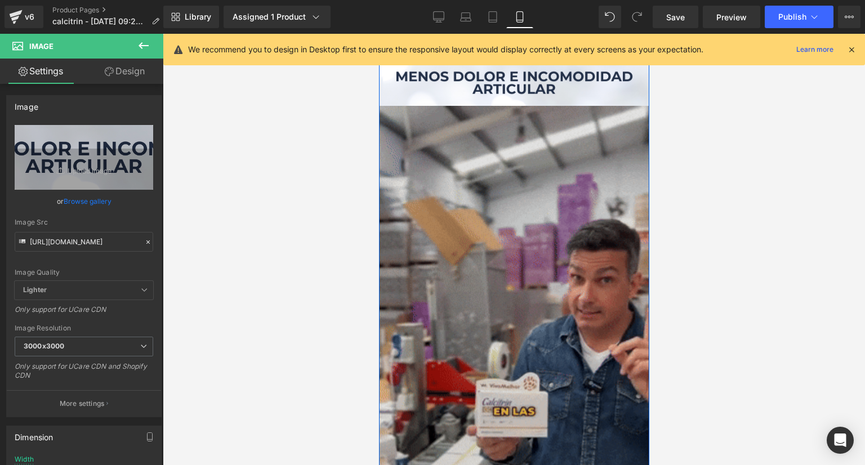
click at [449, 264] on img at bounding box center [514, 346] width 270 height 480
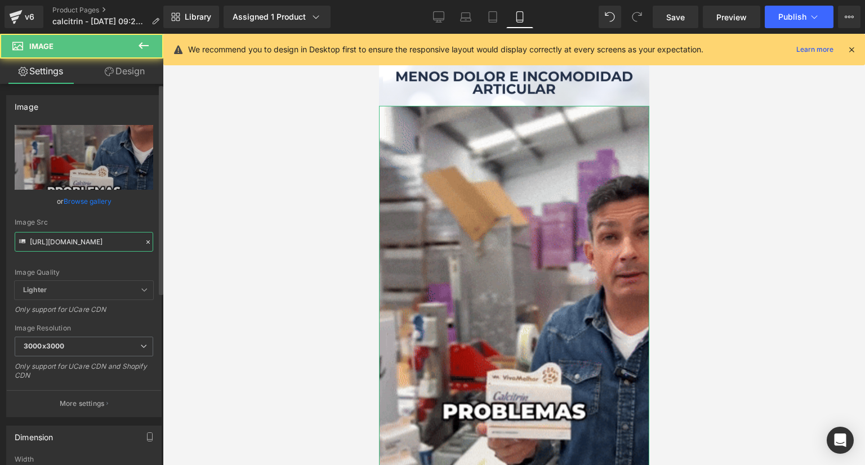
click at [95, 239] on input "[URL][DOMAIN_NAME]" at bounding box center [84, 242] width 139 height 20
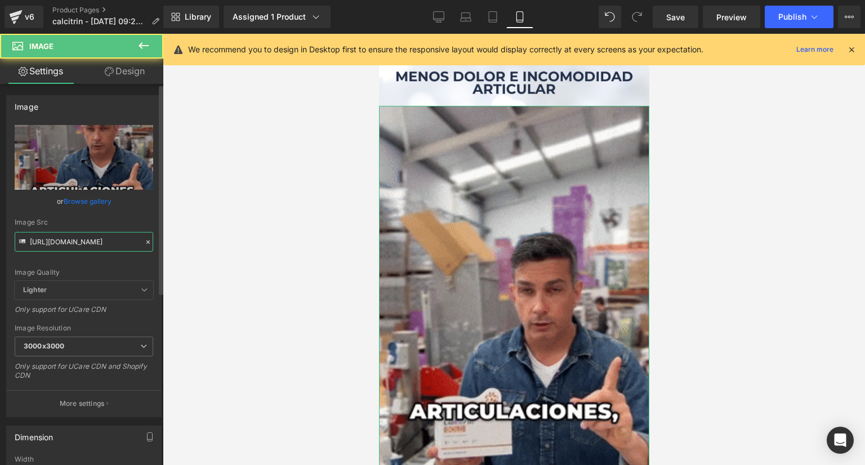
click at [95, 239] on input "[URL][DOMAIN_NAME]" at bounding box center [84, 242] width 139 height 20
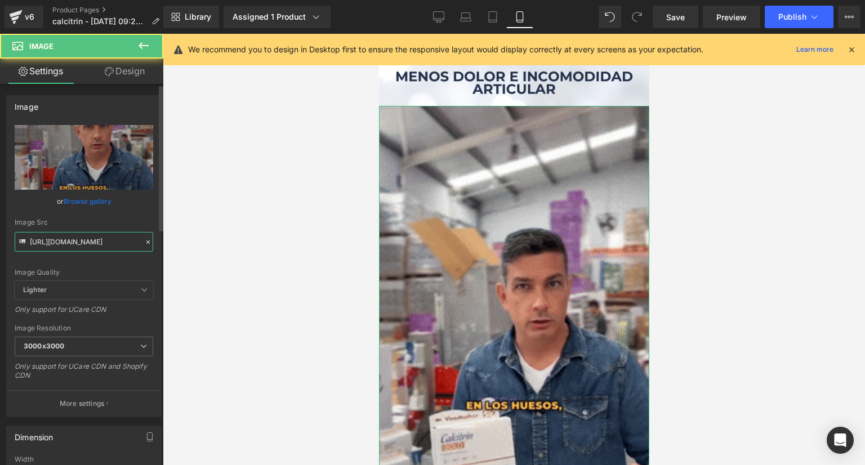
click at [95, 239] on input "[URL][DOMAIN_NAME]" at bounding box center [84, 242] width 139 height 20
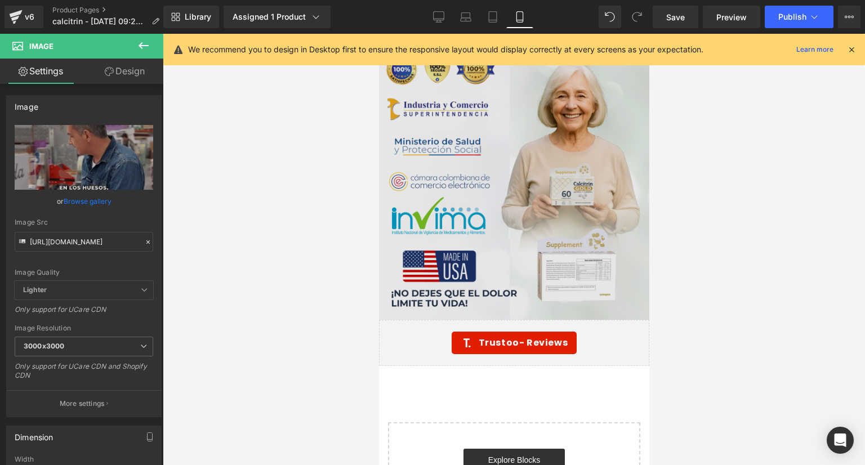
scroll to position [2816, 0]
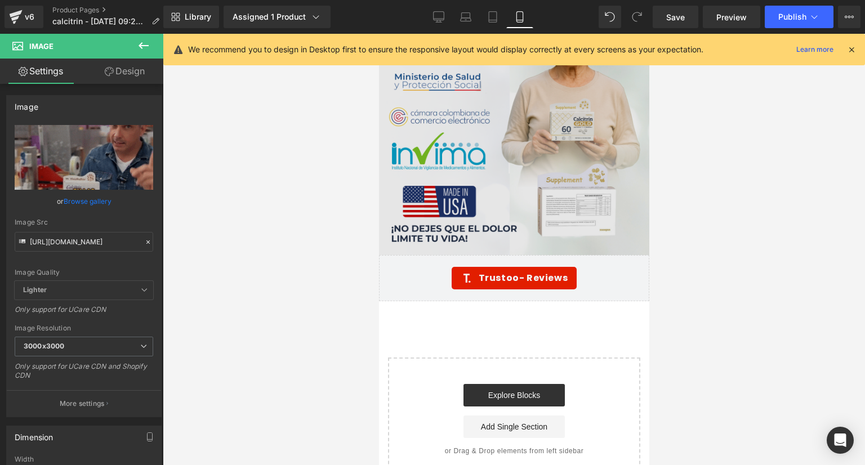
drag, startPoint x: 485, startPoint y: 190, endPoint x: 454, endPoint y: 190, distance: 31.0
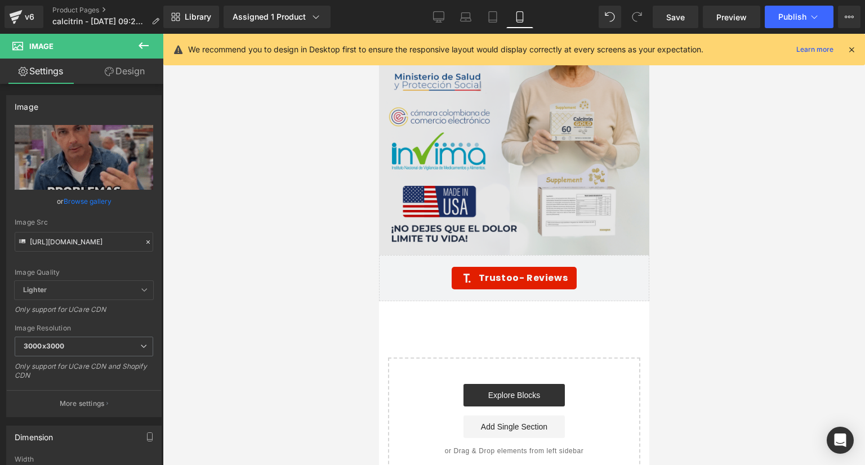
click at [485, 190] on img at bounding box center [514, 118] width 270 height 273
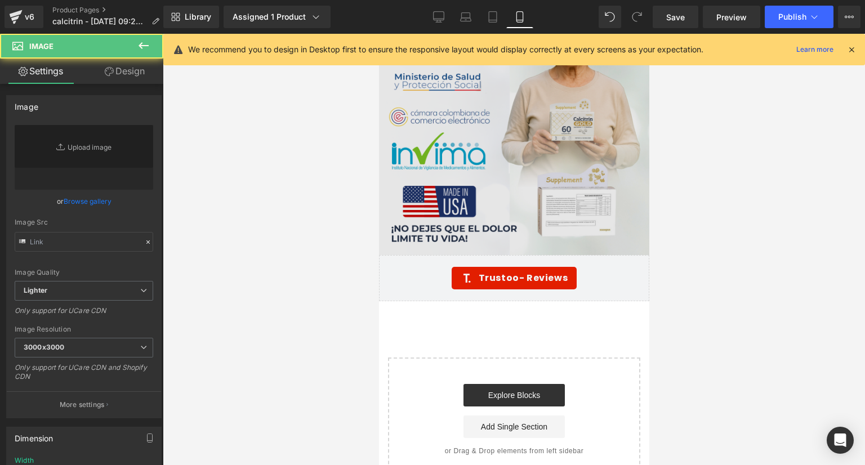
type input "[URL][DOMAIN_NAME]"
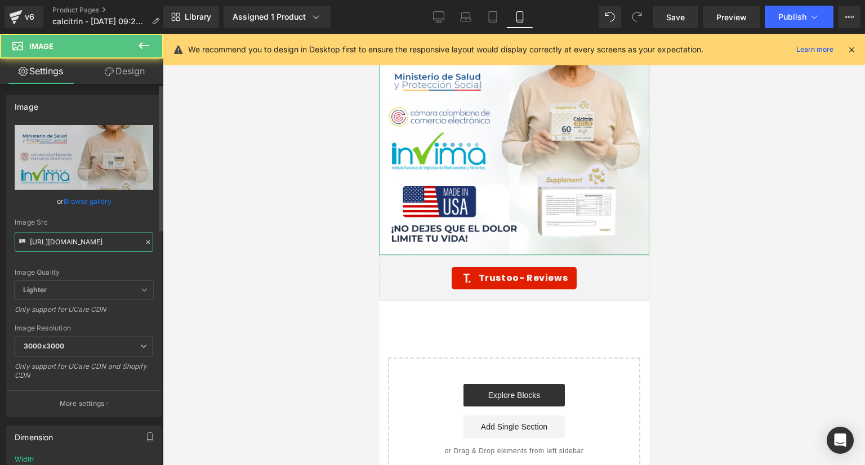
click at [102, 236] on input "[URL][DOMAIN_NAME]" at bounding box center [84, 242] width 139 height 20
click at [102, 237] on input "[URL][DOMAIN_NAME]" at bounding box center [84, 242] width 139 height 20
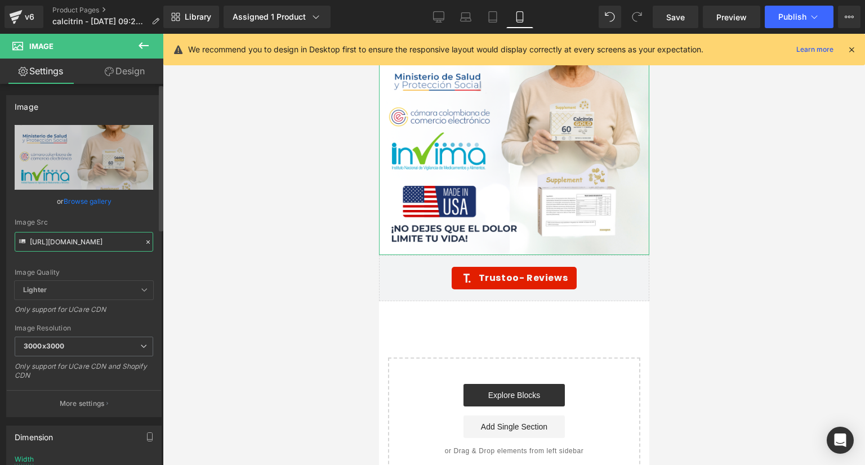
click at [102, 237] on input "[URL][DOMAIN_NAME]" at bounding box center [84, 242] width 139 height 20
click at [777, 115] on div at bounding box center [514, 249] width 702 height 431
